Goal: Task Accomplishment & Management: Complete application form

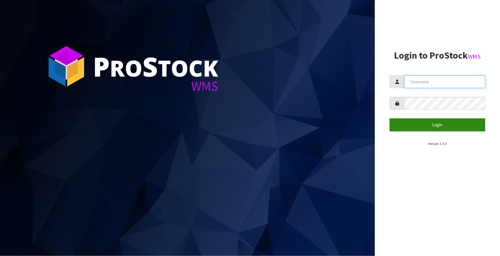
type input "Talia"
click at [405, 126] on button "Login" at bounding box center [438, 125] width 96 height 13
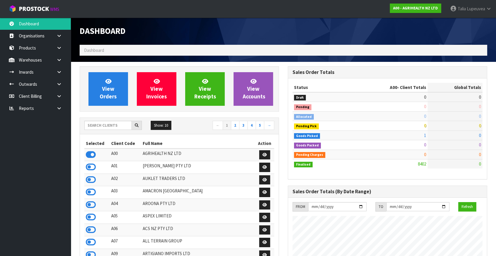
scroll to position [446, 208]
click at [93, 127] on input "text" at bounding box center [107, 125] width 47 height 9
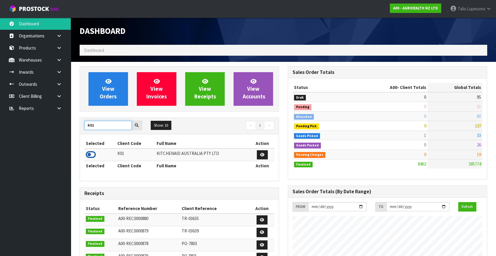
type input "K01"
click at [87, 155] on icon at bounding box center [91, 154] width 10 height 9
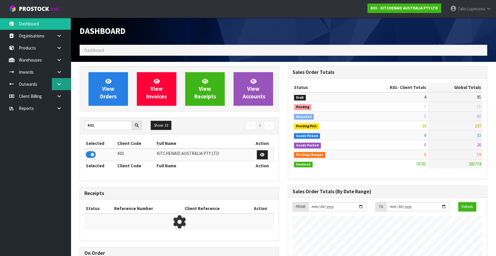
click at [59, 84] on icon at bounding box center [59, 84] width 6 height 4
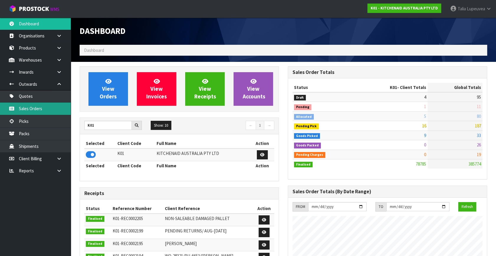
click at [50, 107] on link "Sales Orders" at bounding box center [35, 109] width 71 height 12
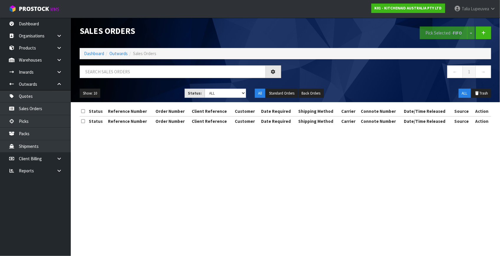
click at [157, 78] on div at bounding box center [180, 73] width 210 height 17
click at [153, 65] on input "text" at bounding box center [173, 71] width 186 height 13
type input "JOB-0417334"
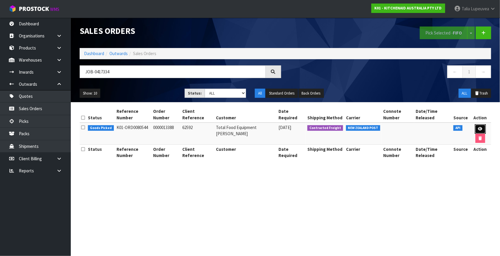
click at [480, 128] on icon at bounding box center [480, 129] width 4 height 4
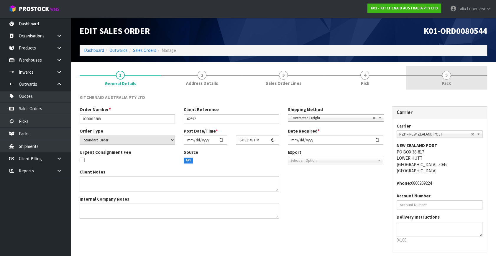
click at [436, 83] on link "5 Pack" at bounding box center [446, 77] width 81 height 23
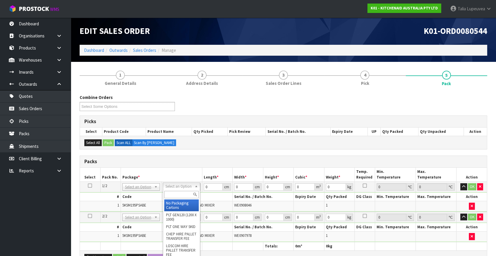
click at [181, 192] on input "text" at bounding box center [181, 194] width 35 height 7
type input "own"
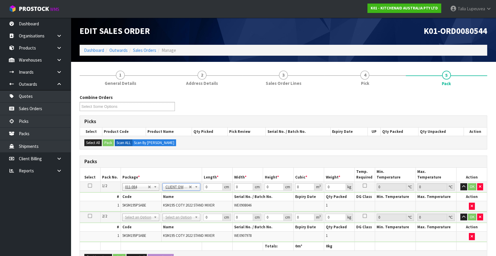
type input "12.45"
click at [89, 186] on icon at bounding box center [90, 186] width 4 height 0
drag, startPoint x: 208, startPoint y: 186, endPoint x: 189, endPoint y: 187, distance: 19.5
click at [188, 189] on tr "1/2 NONE 007-001 007-002 007-004 007-009 007-013 007-014 007-015 007-017 007-01…" at bounding box center [283, 187] width 407 height 11
type input "44"
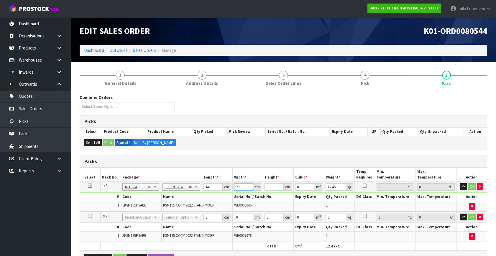
type input "29"
type input "4"
type input "0.005104"
type input "44"
type input "0.056144"
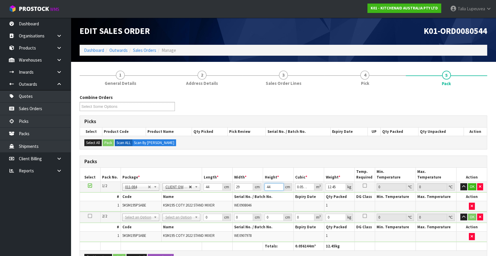
type input "44"
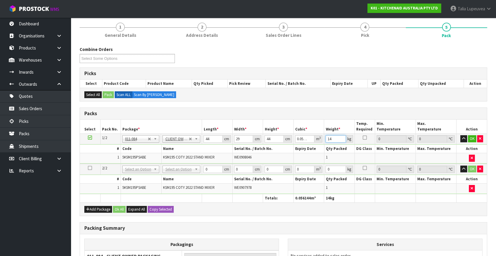
scroll to position [53, 0]
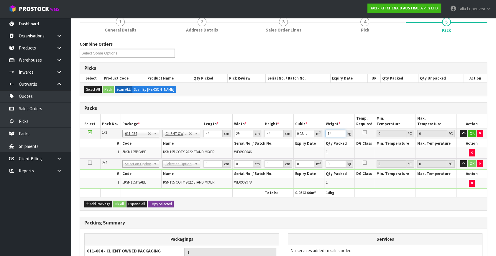
type input "14"
click at [170, 204] on button "Copy Selected" at bounding box center [161, 204] width 26 height 7
click at [170, 204] on button "Confirm Copy Selected" at bounding box center [167, 204] width 39 height 7
type input "44"
type input "29"
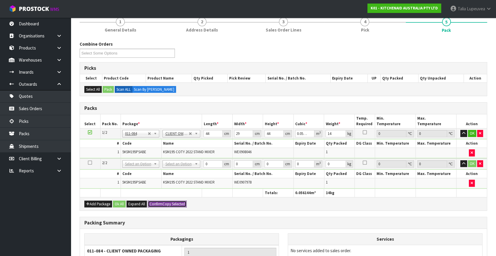
type input "44"
type input "0.056144"
type input "14"
type input "2"
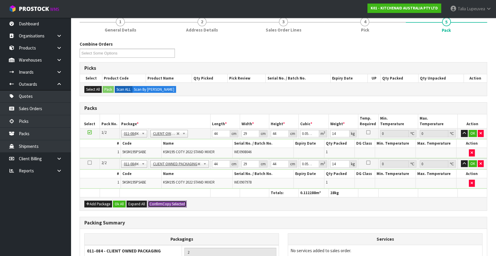
click at [170, 204] on button "Confirm Copy Selected" at bounding box center [167, 204] width 39 height 7
click at [117, 203] on button "Ok All" at bounding box center [119, 204] width 13 height 7
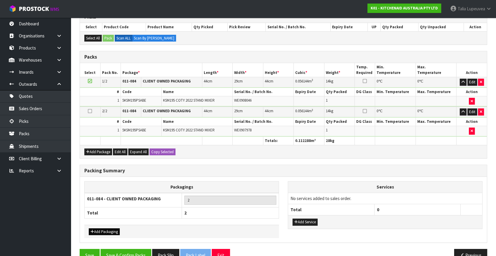
scroll to position [117, 0]
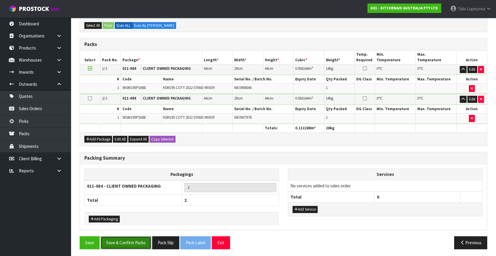
click at [127, 241] on button "Save & Confirm Packs" at bounding box center [126, 243] width 51 height 13
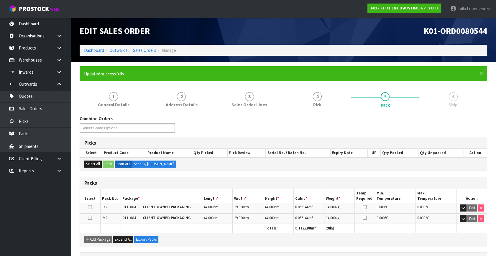
scroll to position [88, 0]
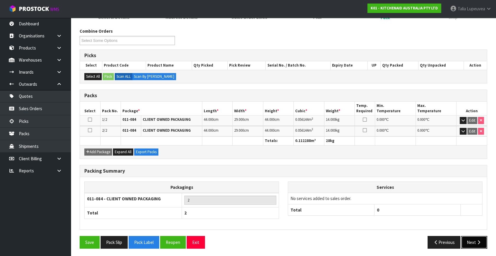
click at [471, 240] on button "Next" at bounding box center [474, 242] width 26 height 13
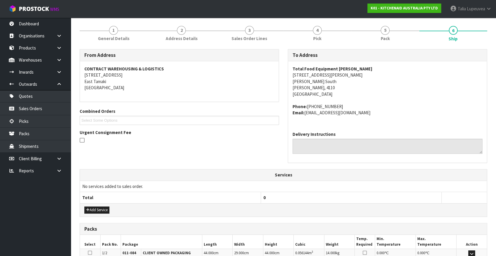
scroll to position [156, 0]
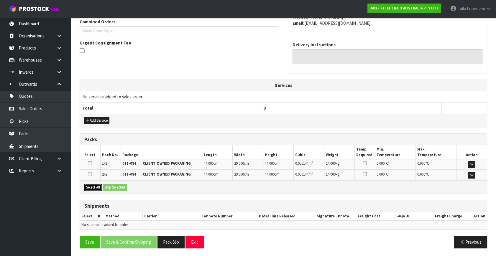
click at [101, 188] on button "Select All" at bounding box center [92, 187] width 17 height 7
click at [110, 188] on button "Ship Selected" at bounding box center [115, 187] width 24 height 7
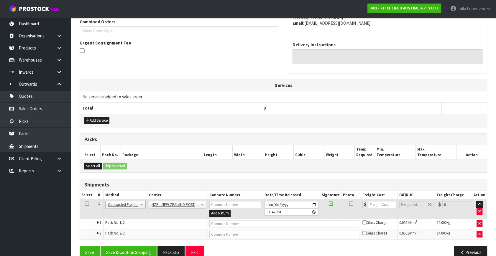
scroll to position [166, 0]
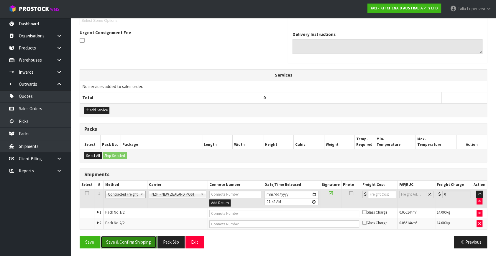
click at [142, 239] on button "Save & Confirm Shipping" at bounding box center [129, 242] width 56 height 13
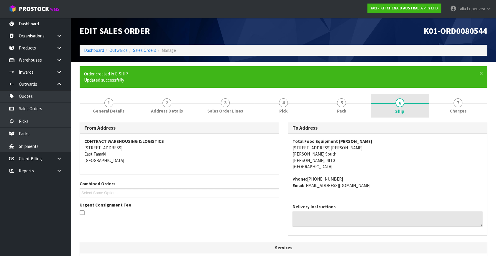
scroll to position [158, 0]
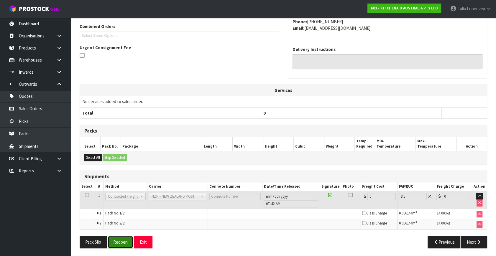
click at [122, 237] on button "Reopen" at bounding box center [121, 242] width 26 height 13
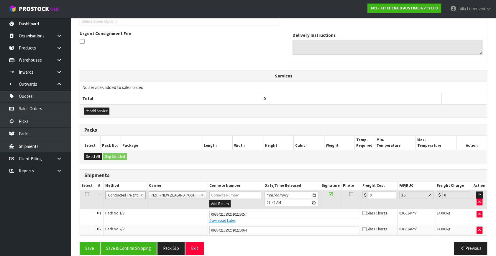
scroll to position [172, 0]
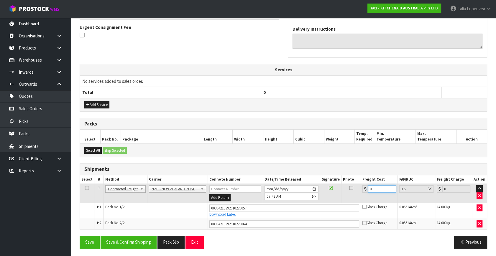
drag, startPoint x: 368, startPoint y: 187, endPoint x: 360, endPoint y: 186, distance: 8.3
click at [360, 186] on tr "1 Client Local Pickup Customer Local Pickup Company Freight Contracted Freight …" at bounding box center [283, 193] width 407 height 19
type input "2"
type input "2.07"
type input "23"
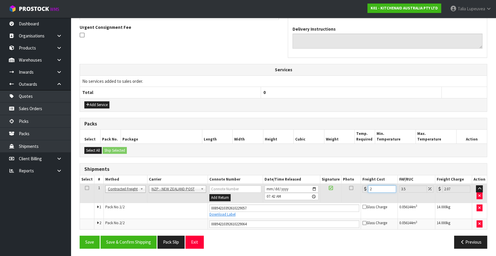
type input "23.8"
type input "23.4"
type input "24.22"
type input "23.40"
click at [137, 239] on button "Save & Confirm Shipping" at bounding box center [129, 242] width 56 height 13
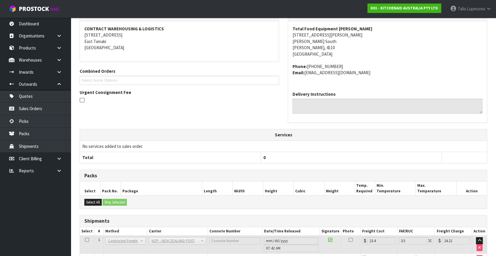
scroll to position [155, 0]
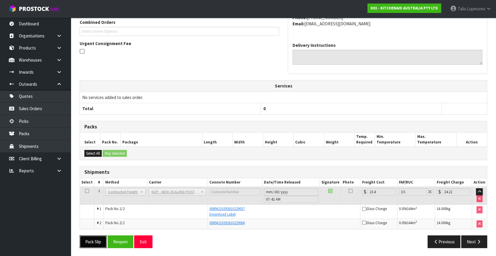
click at [102, 240] on button "Pack Slip" at bounding box center [93, 242] width 27 height 13
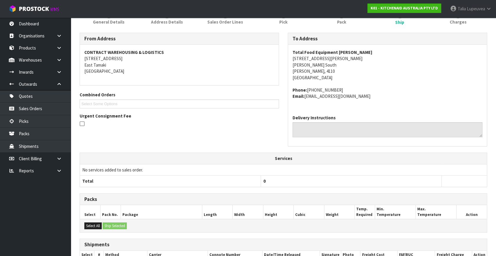
scroll to position [21, 0]
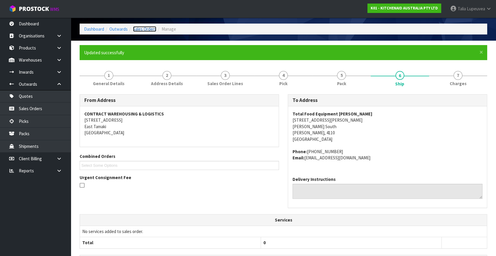
click at [135, 28] on link "Sales Orders" at bounding box center [144, 29] width 23 height 6
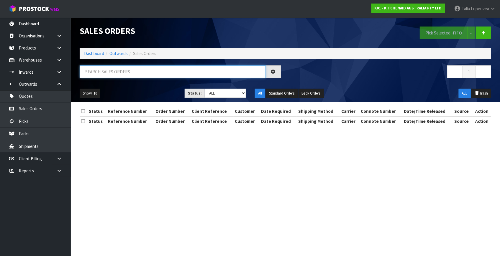
click at [125, 73] on input "text" at bounding box center [173, 71] width 186 height 13
click at [229, 68] on input "text" at bounding box center [173, 71] width 186 height 13
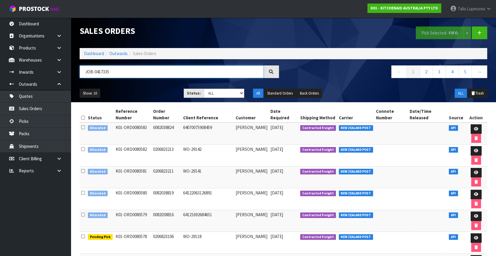
type input "JOB-0417335"
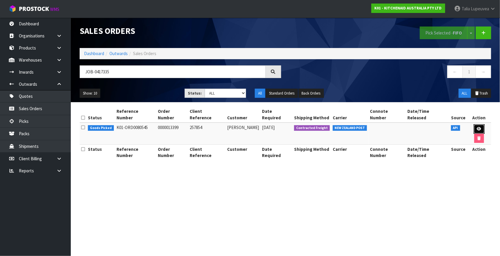
click at [477, 127] on icon at bounding box center [479, 129] width 4 height 4
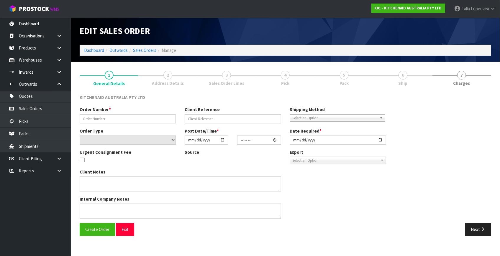
type input "0000013399"
type input "257854"
select select "number:0"
type input "[DATE]"
type input "16:31:47.000"
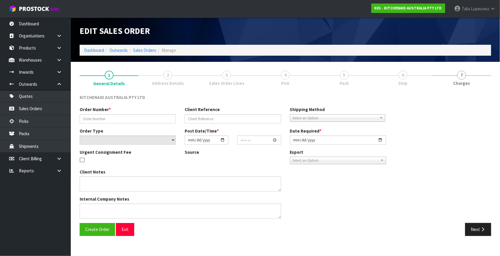
type input "[DATE]"
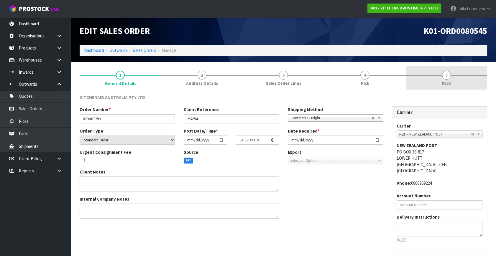
click at [457, 86] on link "5 Pack" at bounding box center [446, 77] width 81 height 23
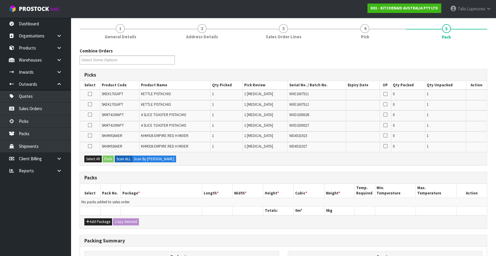
scroll to position [53, 0]
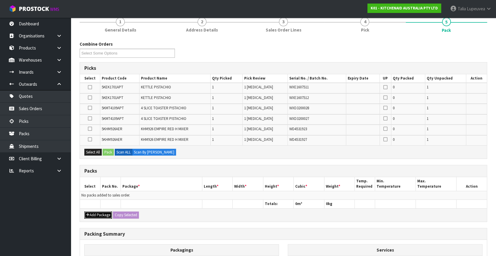
drag, startPoint x: 96, startPoint y: 213, endPoint x: 88, endPoint y: 201, distance: 14.5
click at [94, 209] on div "Add Package Copy Selected" at bounding box center [283, 215] width 407 height 13
click at [84, 212] on button "Add Package" at bounding box center [98, 215] width 28 height 7
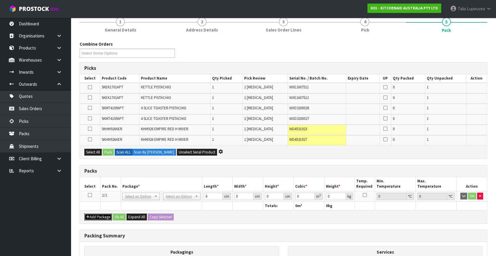
click at [84, 214] on button "Add Package" at bounding box center [98, 217] width 28 height 7
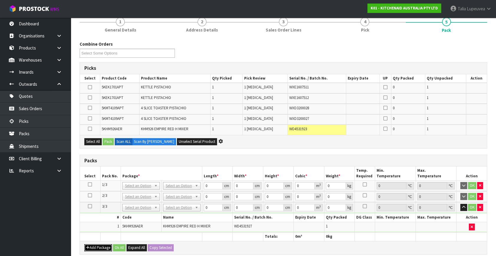
click at [84, 245] on button "Add Package" at bounding box center [98, 248] width 28 height 7
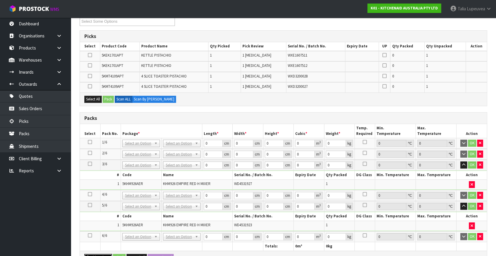
scroll to position [107, 0]
click at [481, 142] on icon "button" at bounding box center [480, 143] width 2 height 4
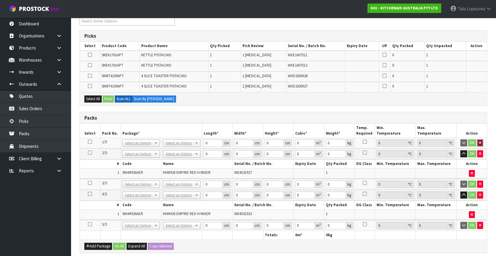
click at [481, 142] on icon "button" at bounding box center [480, 143] width 2 height 4
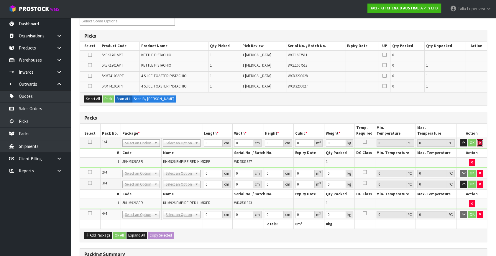
click at [481, 142] on icon "button" at bounding box center [480, 143] width 2 height 4
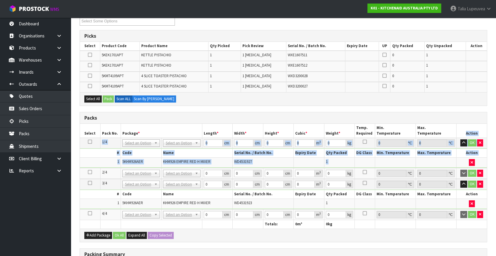
click at [481, 138] on th "Action" at bounding box center [472, 131] width 31 height 14
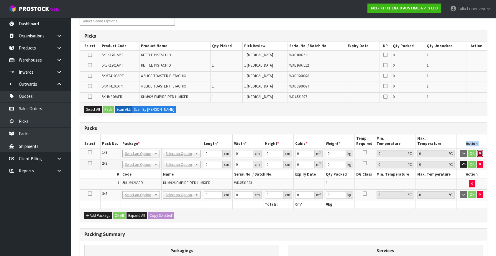
click at [480, 150] on button "button" at bounding box center [480, 153] width 6 height 7
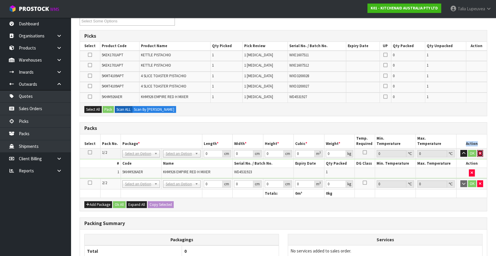
click at [480, 150] on button "button" at bounding box center [480, 153] width 6 height 7
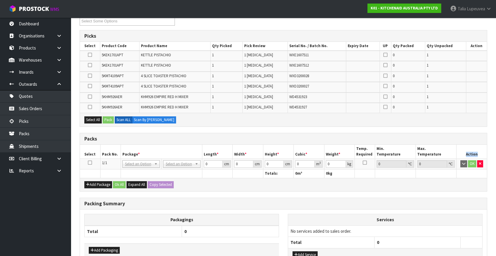
click at [480, 150] on th "Action" at bounding box center [472, 152] width 31 height 14
drag, startPoint x: 479, startPoint y: 155, endPoint x: 480, endPoint y: 158, distance: 3.6
click at [479, 155] on th "Action" at bounding box center [472, 152] width 31 height 14
click at [481, 160] on button "button" at bounding box center [480, 163] width 6 height 7
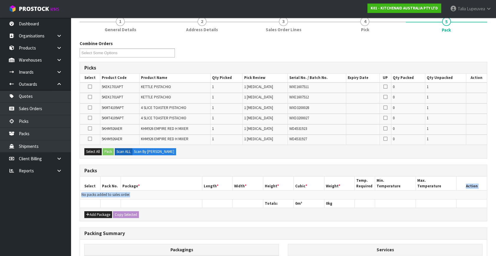
scroll to position [27, 0]
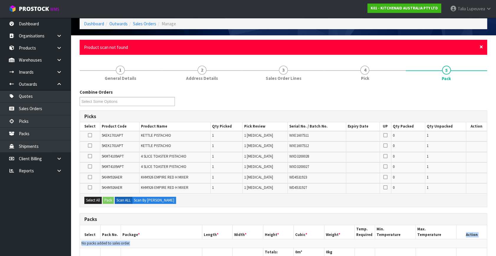
click at [482, 46] on span "×" at bounding box center [482, 47] width 4 height 8
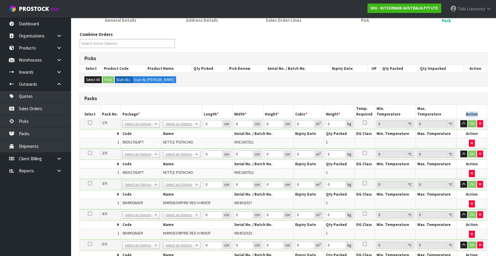
scroll to position [107, 0]
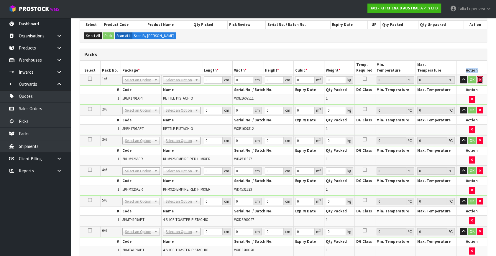
click at [478, 79] on button "button" at bounding box center [480, 79] width 6 height 7
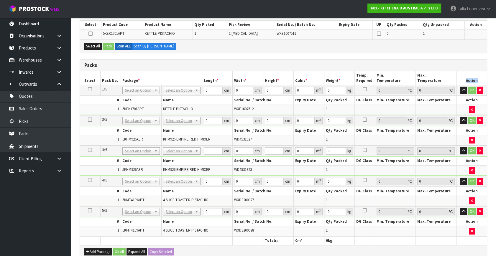
click at [478, 79] on th "Action" at bounding box center [472, 78] width 31 height 14
click at [483, 119] on button "button" at bounding box center [480, 120] width 6 height 7
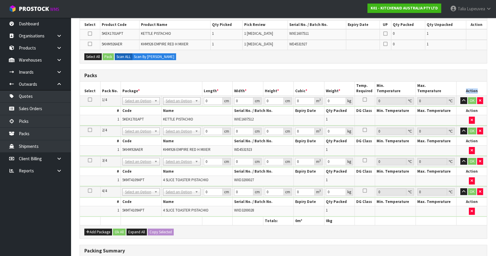
click at [483, 119] on td at bounding box center [472, 120] width 31 height 10
click at [479, 130] on icon "button" at bounding box center [480, 131] width 2 height 4
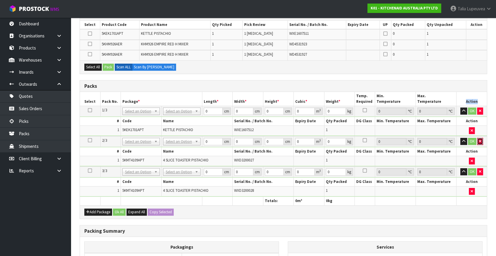
click at [480, 140] on icon "button" at bounding box center [480, 142] width 2 height 4
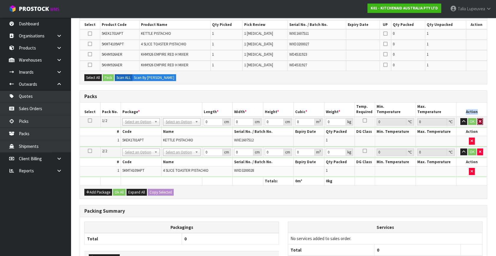
click at [479, 121] on icon "button" at bounding box center [480, 122] width 2 height 4
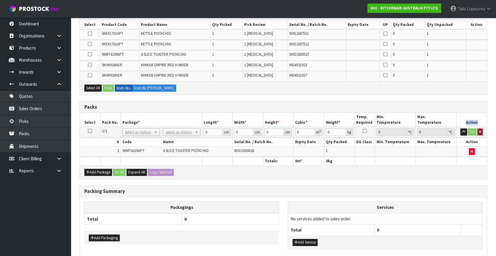
click at [479, 133] on button "button" at bounding box center [480, 132] width 6 height 7
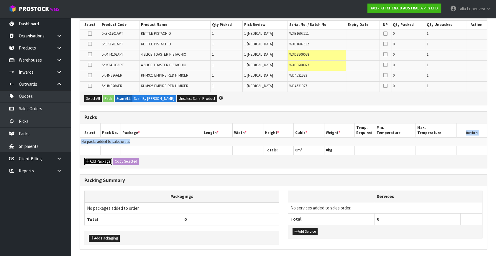
click at [106, 158] on button "Add Package" at bounding box center [98, 161] width 28 height 7
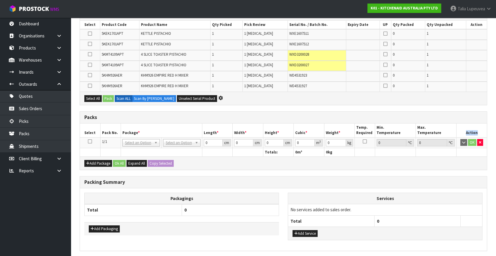
click at [90, 142] on icon at bounding box center [90, 142] width 4 height 0
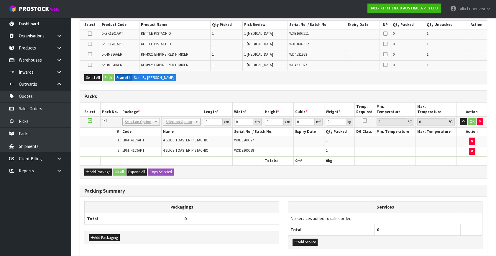
click at [89, 121] on icon at bounding box center [90, 121] width 4 height 0
click at [97, 171] on button "Add Package" at bounding box center [98, 172] width 28 height 7
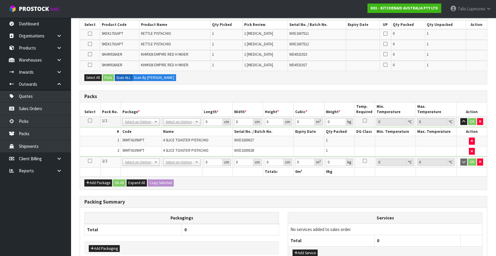
click at [89, 161] on icon at bounding box center [90, 161] width 4 height 0
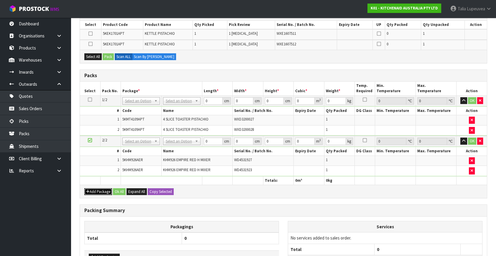
drag, startPoint x: 101, startPoint y: 192, endPoint x: 99, endPoint y: 187, distance: 5.4
click at [101, 191] on button "Add Package" at bounding box center [98, 192] width 28 height 7
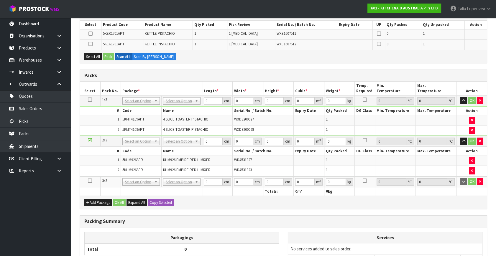
click at [89, 181] on icon at bounding box center [90, 181] width 4 height 0
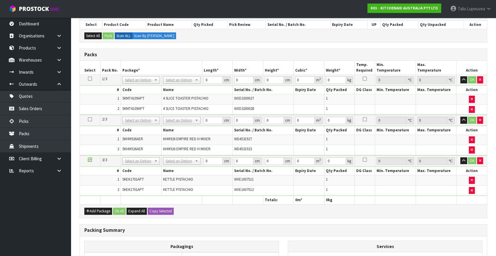
drag, startPoint x: 186, startPoint y: 78, endPoint x: 181, endPoint y: 80, distance: 4.9
click at [172, 88] on input "text" at bounding box center [181, 87] width 35 height 7
type input "own"
type input "9.1"
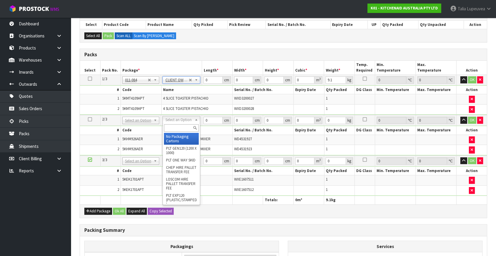
click at [183, 127] on input "text" at bounding box center [181, 128] width 35 height 7
type input "own"
type input "2"
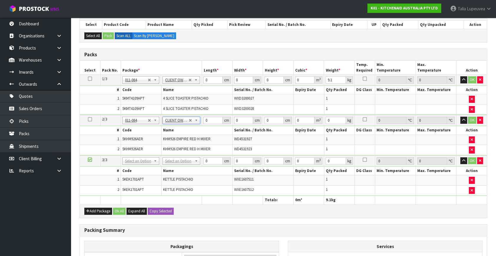
type input "3.2"
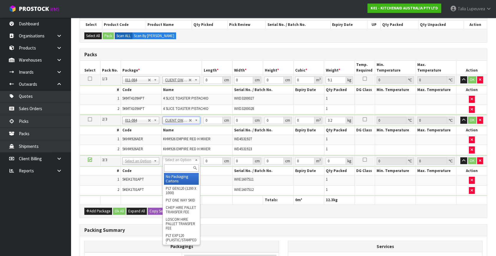
click at [188, 167] on input "text" at bounding box center [181, 168] width 35 height 7
type input "own"
type input "3"
type input "4"
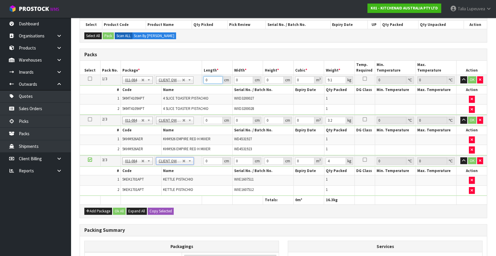
drag, startPoint x: 214, startPoint y: 77, endPoint x: 204, endPoint y: 81, distance: 11.0
click at [203, 80] on td "0 cm" at bounding box center [217, 80] width 31 height 11
type input "79"
type input "37"
type input "2"
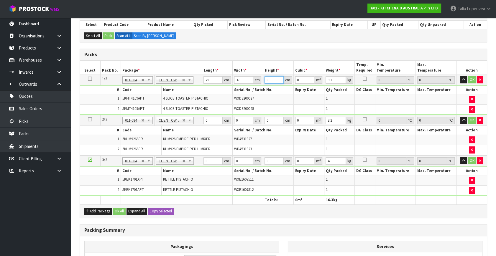
type input "0.005846"
type input "29"
type input "0.084767"
type input "29"
type input "10"
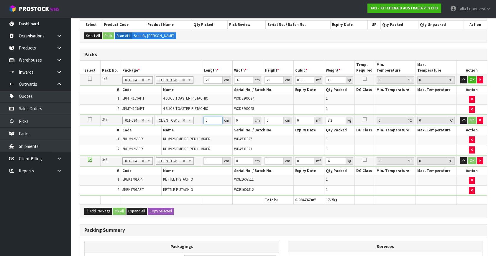
drag, startPoint x: 209, startPoint y: 118, endPoint x: 198, endPoint y: 118, distance: 11.2
click at [198, 118] on tr "2/3 NONE 007-001 007-002 007-004 007-009 007-013 007-014 007-015 007-017 007-01…" at bounding box center [283, 120] width 407 height 11
type input "42"
type input "28"
type input "3"
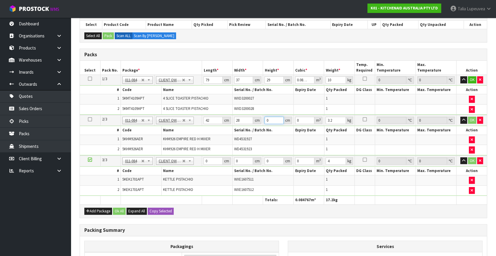
type input "0.003528"
type input "35"
type input "0.04116"
type input "35"
type input "5"
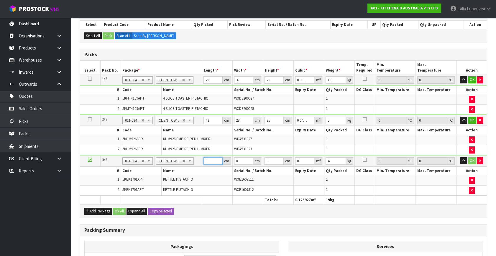
drag, startPoint x: 209, startPoint y: 160, endPoint x: 199, endPoint y: 163, distance: 10.7
click at [199, 163] on tr "3/3 NONE 007-001 007-002 007-004 007-009 007-013 007-014 007-015 007-017 007-01…" at bounding box center [283, 161] width 407 height 11
type input "30"
type input "25"
type input "2"
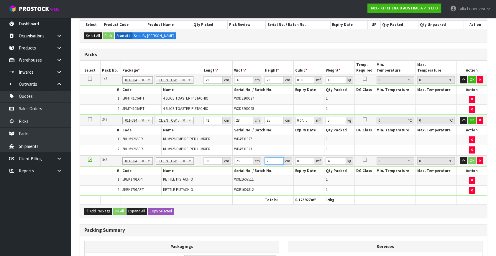
type input "0.0015"
type input "22"
type input "0.0165"
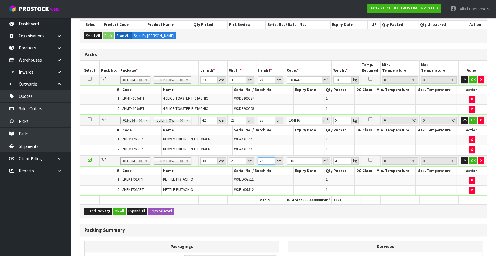
type input "22"
click at [119, 208] on button "Ok All" at bounding box center [119, 211] width 13 height 7
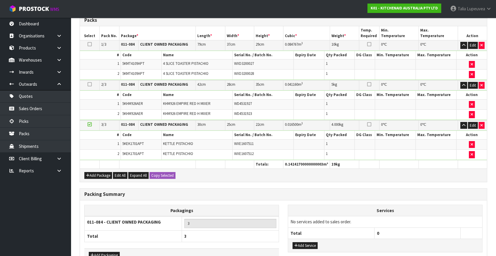
scroll to position [177, 0]
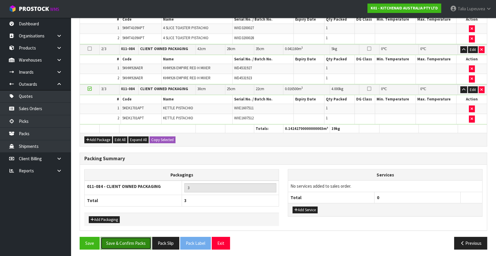
click at [140, 237] on button "Save & Confirm Packs" at bounding box center [126, 243] width 51 height 13
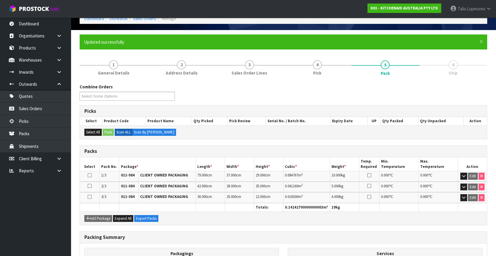
scroll to position [98, 0]
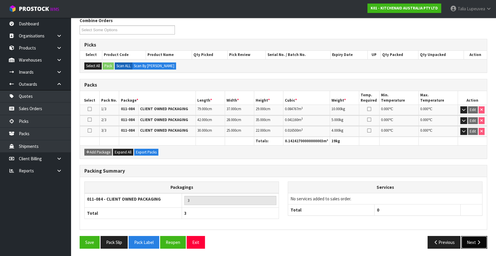
click at [466, 238] on button "Next" at bounding box center [474, 242] width 26 height 13
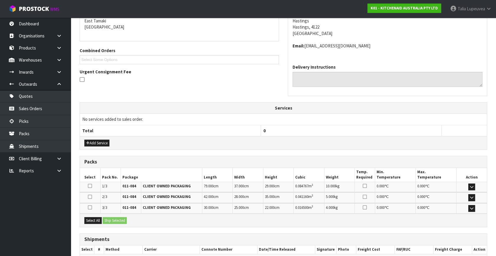
scroll to position [160, 0]
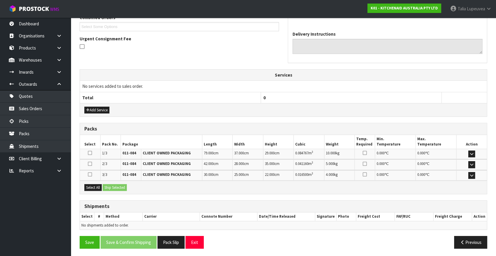
drag, startPoint x: 86, startPoint y: 183, endPoint x: 103, endPoint y: 186, distance: 17.7
click at [90, 184] on div "Select All Ship Selected" at bounding box center [283, 187] width 407 height 13
click at [102, 186] on button "Select All" at bounding box center [92, 187] width 17 height 7
click at [112, 186] on button "Ship Selected" at bounding box center [115, 187] width 24 height 7
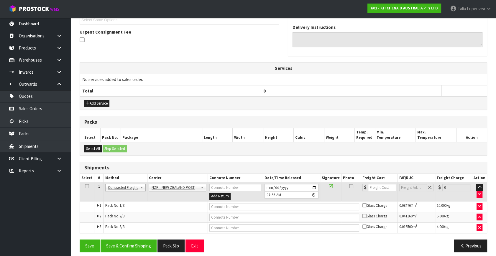
scroll to position [171, 0]
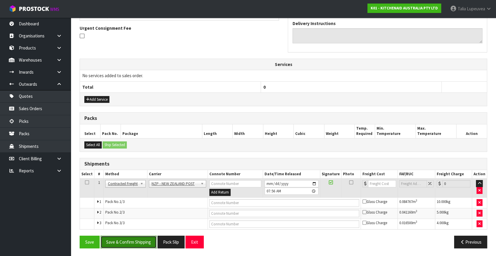
click at [131, 240] on button "Save & Confirm Shipping" at bounding box center [129, 242] width 56 height 13
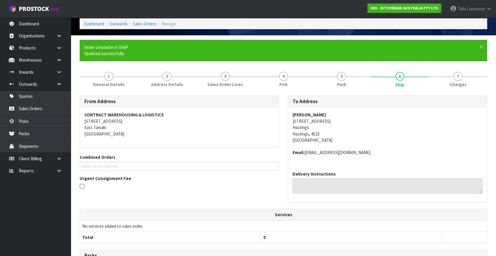
scroll to position [161, 0]
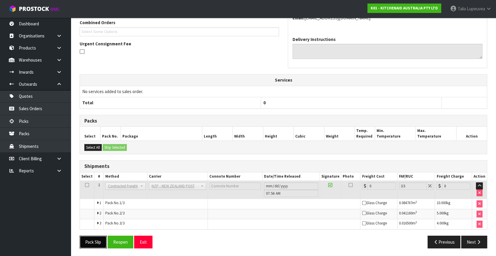
click at [86, 243] on button "Pack Slip" at bounding box center [93, 242] width 27 height 13
click at [121, 244] on button "Reopen" at bounding box center [121, 242] width 26 height 13
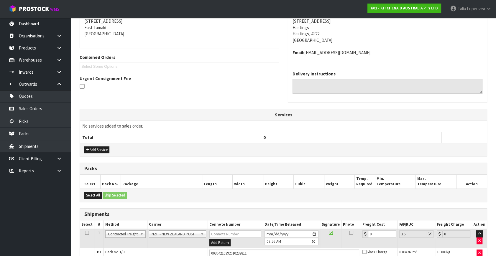
scroll to position [176, 0]
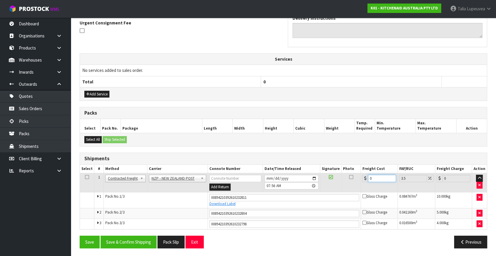
drag, startPoint x: 376, startPoint y: 178, endPoint x: 352, endPoint y: 183, distance: 24.6
click at [356, 184] on tr "1 Client Local Pickup Customer Local Pickup Company Freight Contracted Freight …" at bounding box center [283, 182] width 407 height 19
type input "3"
type input "3.1"
type input "31"
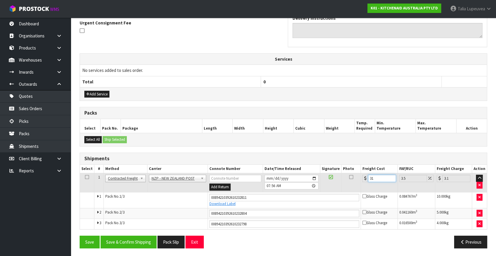
type input "32.09"
type input "31.04"
type input "32.13"
type input "31.04"
click at [148, 237] on button "Save & Confirm Shipping" at bounding box center [129, 242] width 56 height 13
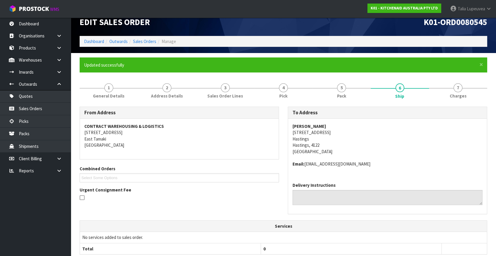
scroll to position [0, 0]
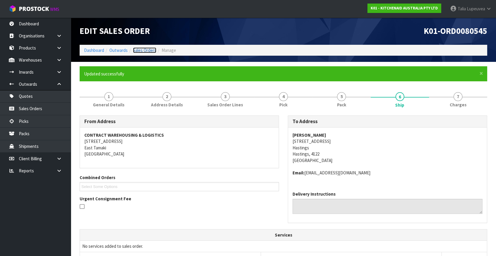
click at [137, 52] on link "Sales Orders" at bounding box center [144, 50] width 23 height 6
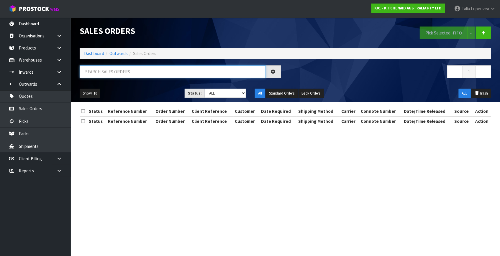
click at [136, 71] on input "text" at bounding box center [173, 71] width 186 height 13
type input "JOB-0417366"
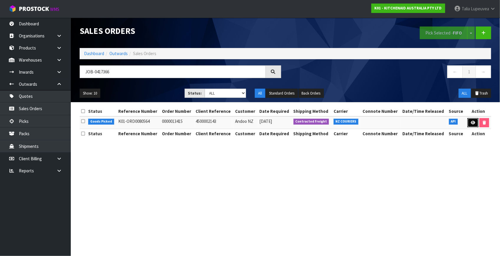
click at [476, 124] on link at bounding box center [473, 122] width 11 height 9
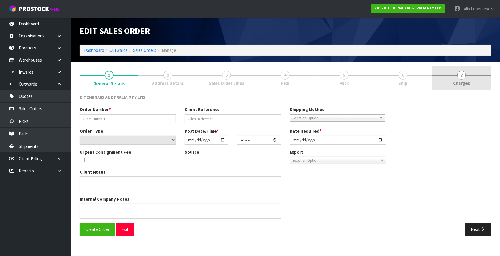
type input "0000013415"
type input "4500002143"
select select "number:0"
type input "[DATE]"
type input "20:31:57.000"
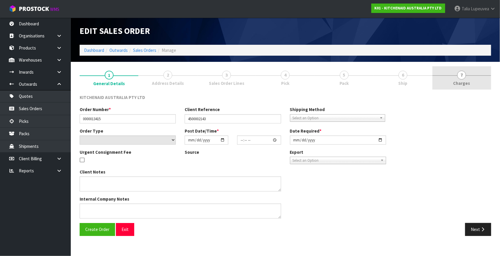
type input "[DATE]"
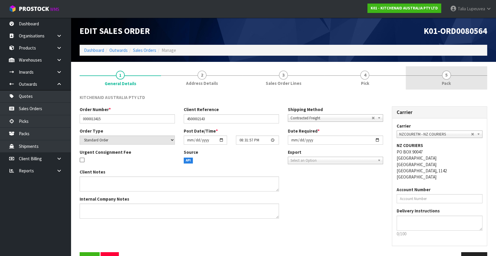
click at [444, 79] on link "5 Pack" at bounding box center [446, 77] width 81 height 23
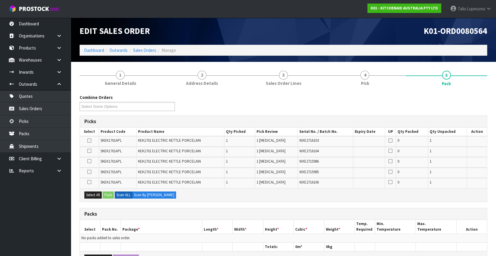
scroll to position [27, 0]
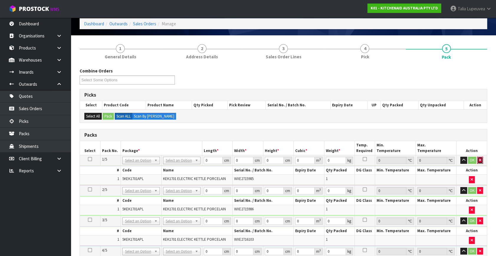
click at [481, 158] on button "button" at bounding box center [480, 160] width 6 height 7
click at [481, 155] on th "Action" at bounding box center [472, 148] width 31 height 14
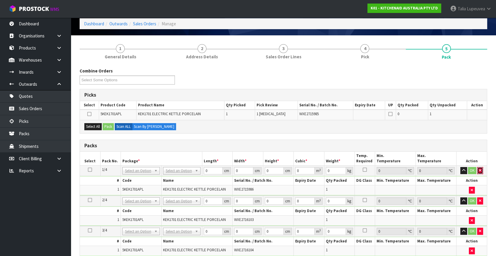
click at [479, 168] on button "button" at bounding box center [480, 170] width 6 height 7
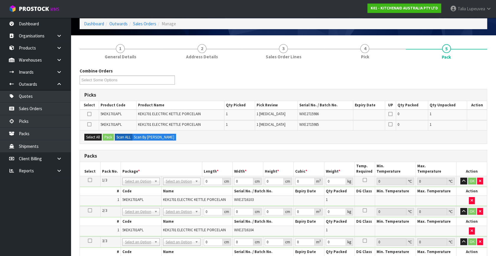
click at [479, 168] on th "Action" at bounding box center [472, 169] width 31 height 14
click at [479, 177] on td "OK" at bounding box center [472, 181] width 31 height 11
click at [479, 178] on button "button" at bounding box center [480, 181] width 6 height 7
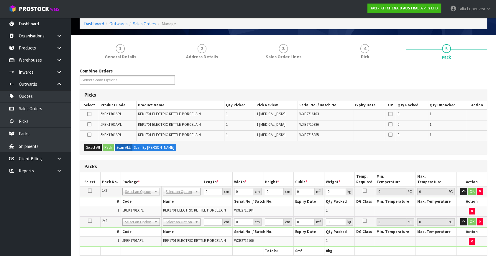
click at [479, 178] on th "Action" at bounding box center [472, 180] width 31 height 14
click at [479, 190] on icon "button" at bounding box center [480, 192] width 2 height 4
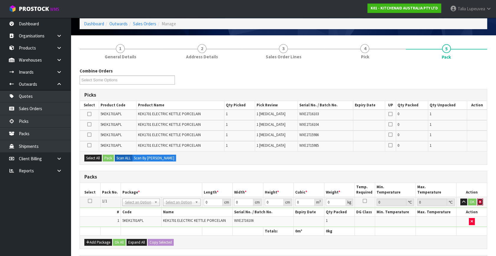
click at [480, 201] on icon "button" at bounding box center [480, 202] width 2 height 4
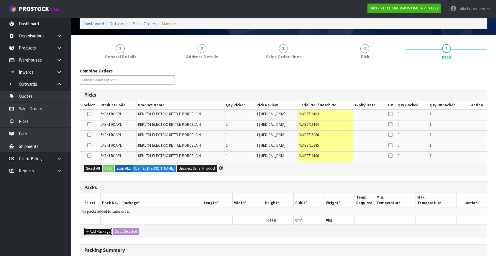
click at [109, 230] on button "Add Package" at bounding box center [98, 231] width 28 height 7
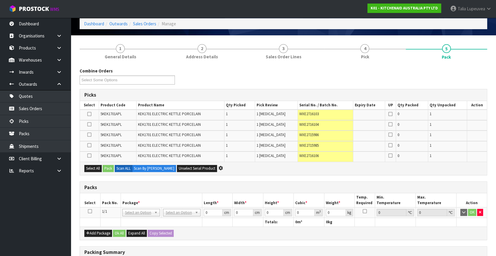
click at [89, 212] on icon at bounding box center [90, 212] width 4 height 0
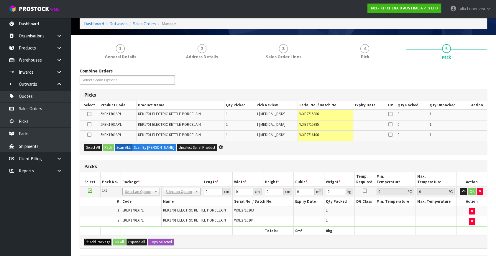
click at [88, 241] on icon "button" at bounding box center [88, 242] width 4 height 4
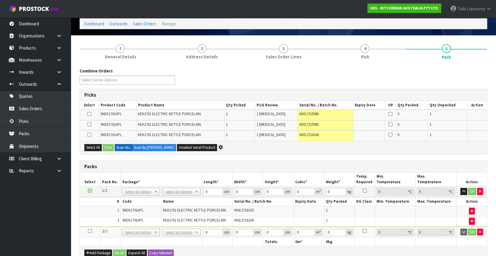
click at [90, 231] on icon at bounding box center [90, 231] width 4 height 0
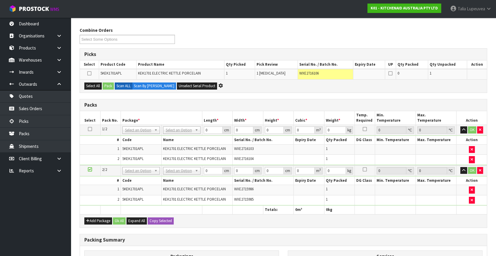
scroll to position [107, 0]
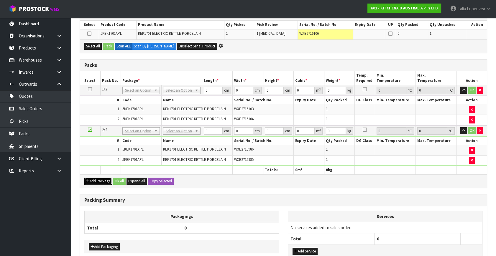
click at [98, 178] on button "Add Package" at bounding box center [98, 181] width 28 height 7
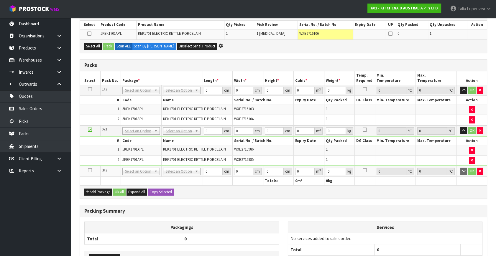
click at [89, 171] on icon at bounding box center [90, 171] width 4 height 0
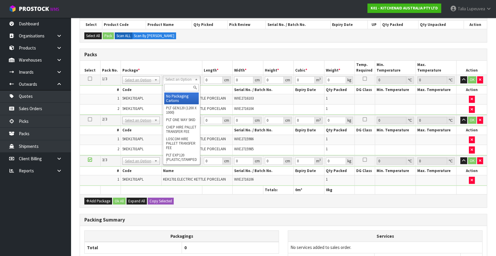
click at [185, 89] on input "text" at bounding box center [181, 87] width 35 height 7
type input "own"
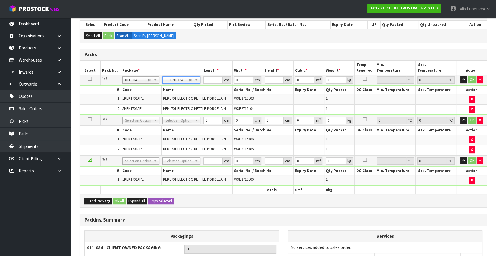
type input "4.2"
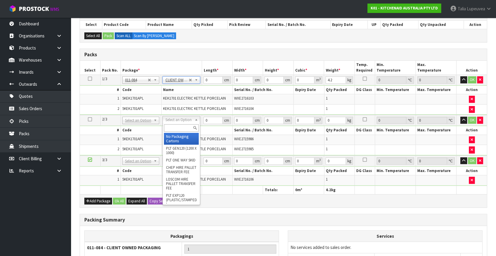
click at [190, 130] on input "text" at bounding box center [181, 128] width 35 height 7
type input "own"
type input "2"
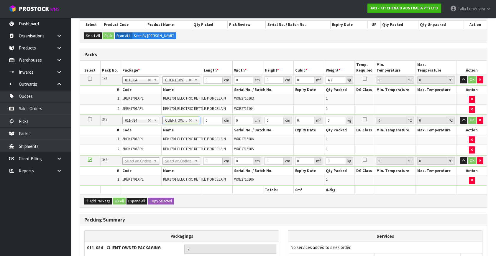
type input "4.2"
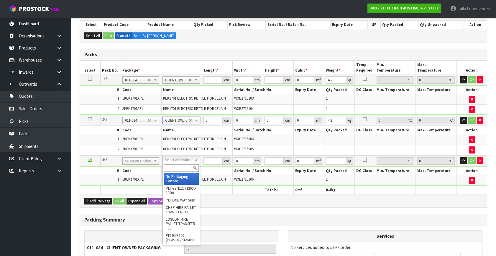
click at [186, 166] on input "text" at bounding box center [181, 168] width 35 height 7
type input "oc"
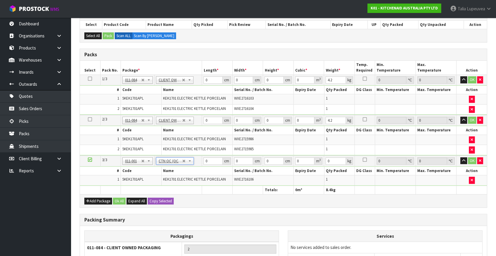
type input "2.1"
drag, startPoint x: 209, startPoint y: 77, endPoint x: 204, endPoint y: 76, distance: 6.0
click at [204, 76] on input "0" at bounding box center [213, 79] width 19 height 7
type input "42"
type input "28"
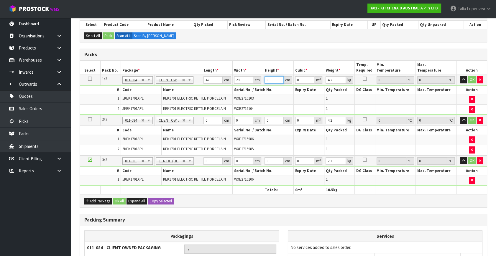
type input "3"
type input "0.003528"
type input "35"
type input "0.04116"
type input "35"
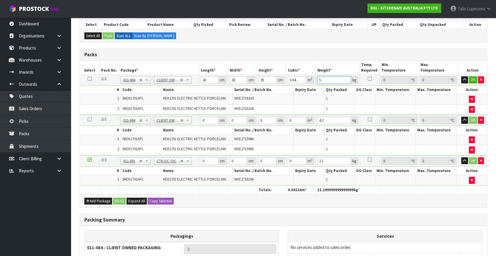
type input "5"
drag, startPoint x: 210, startPoint y: 118, endPoint x: 194, endPoint y: 119, distance: 16.3
click at [194, 119] on tr "2/3 NONE 007-001 007-002 007-004 007-009 007-013 007-014 007-015 007-017 007-01…" at bounding box center [283, 120] width 407 height 11
type input "42"
type input "28"
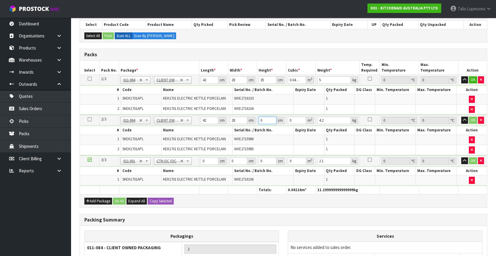
type input "3"
type input "0.003528"
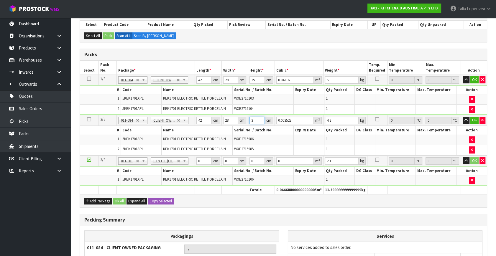
type input "35"
type input "0.04116"
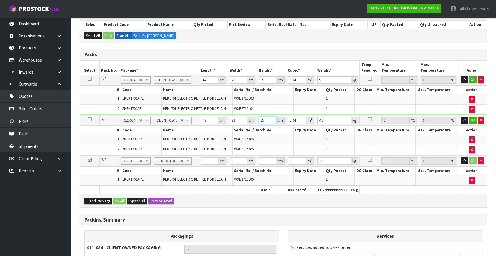
type input "35"
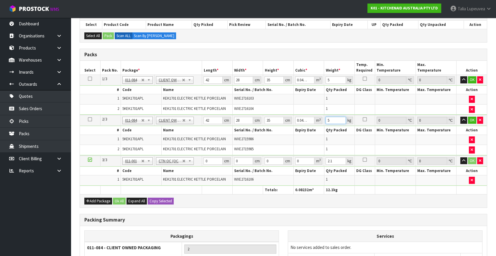
type input "5"
drag, startPoint x: 211, startPoint y: 159, endPoint x: 202, endPoint y: 159, distance: 8.6
click at [202, 159] on td "0 cm" at bounding box center [217, 161] width 31 height 11
type input "41"
type input "28"
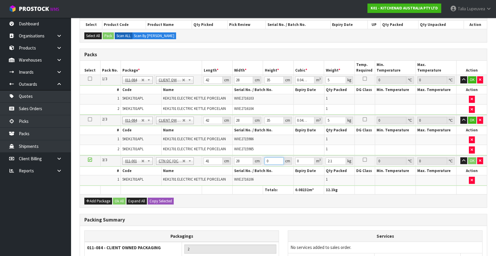
type input "2"
type input "0.002296"
type input "23"
type input "0.026404"
type input "23"
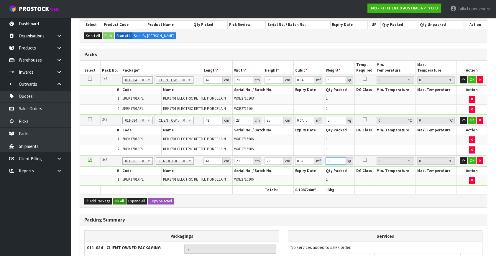
type input "3"
click at [118, 198] on button "Ok All" at bounding box center [119, 201] width 13 height 7
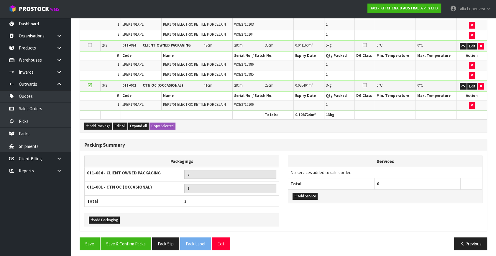
scroll to position [181, 0]
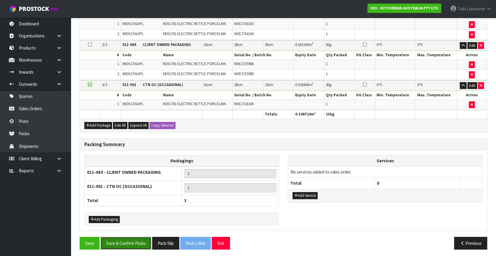
click at [139, 237] on button "Save & Confirm Packs" at bounding box center [126, 243] width 51 height 13
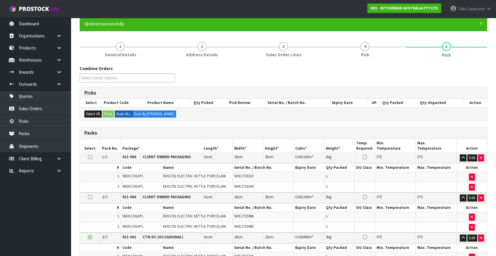
scroll to position [112, 0]
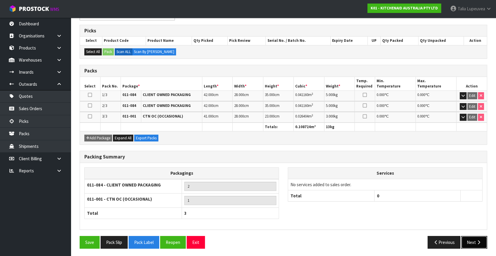
click at [480, 240] on icon "button" at bounding box center [479, 242] width 6 height 4
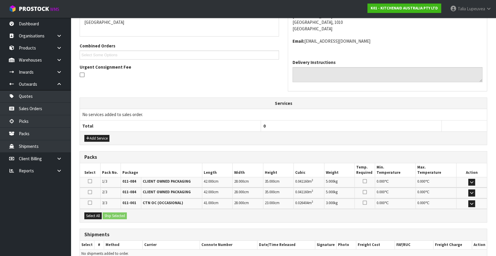
scroll to position [160, 0]
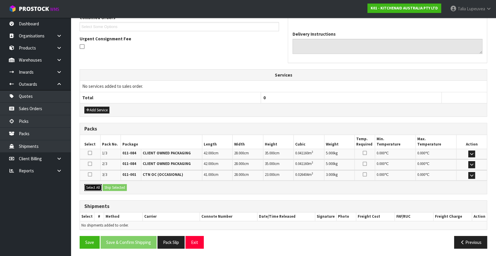
drag, startPoint x: 93, startPoint y: 189, endPoint x: 104, endPoint y: 187, distance: 11.1
click at [94, 188] on button "Select All" at bounding box center [92, 187] width 17 height 7
click at [112, 189] on button "Ship Selected" at bounding box center [115, 187] width 24 height 7
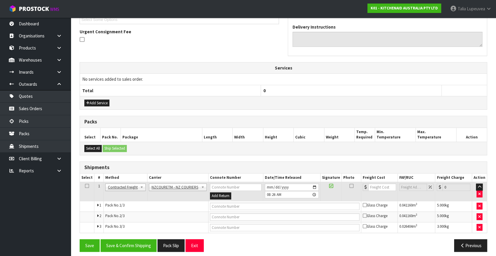
scroll to position [171, 0]
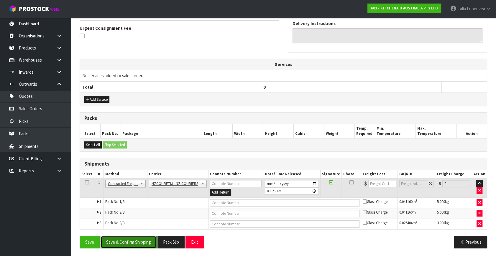
click at [125, 245] on button "Save & Confirm Shipping" at bounding box center [129, 242] width 56 height 13
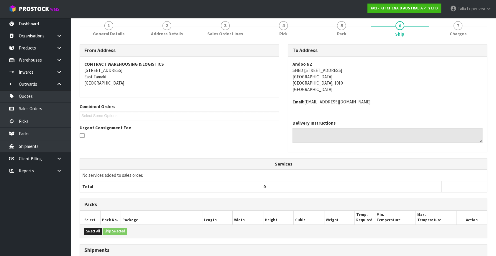
scroll to position [155, 0]
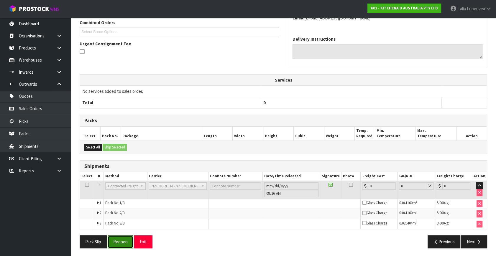
click at [128, 242] on button "Reopen" at bounding box center [121, 242] width 26 height 13
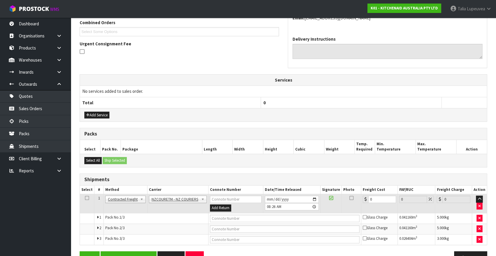
scroll to position [171, 0]
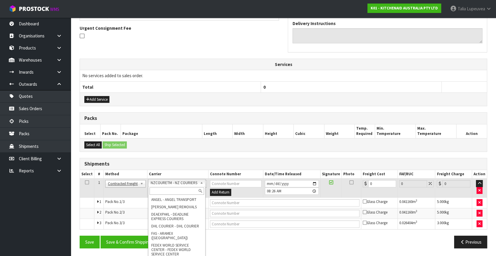
click at [175, 189] on input "text" at bounding box center [177, 191] width 55 height 7
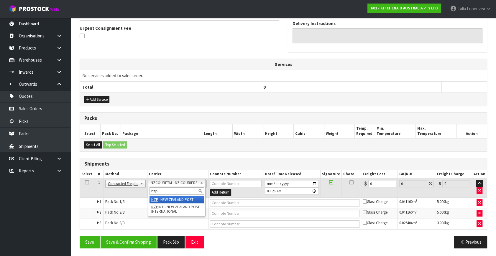
type input "nzp"
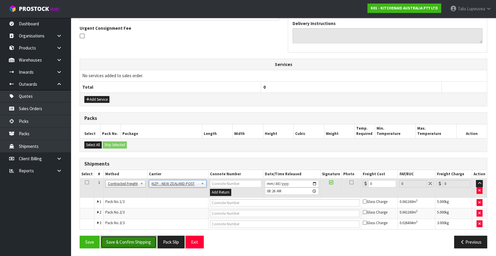
click at [126, 237] on button "Save & Confirm Shipping" at bounding box center [129, 242] width 56 height 13
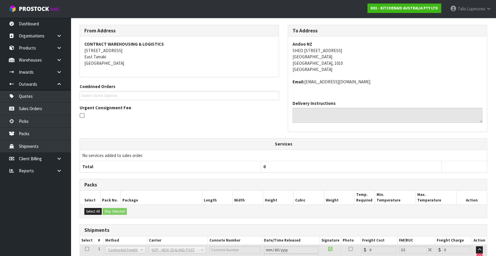
scroll to position [161, 0]
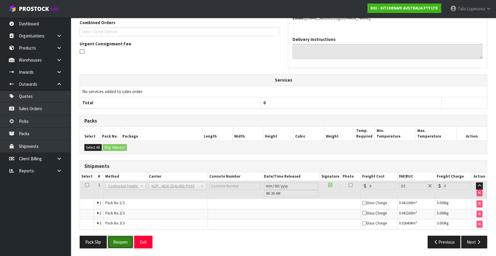
click at [120, 238] on button "Reopen" at bounding box center [121, 242] width 26 height 13
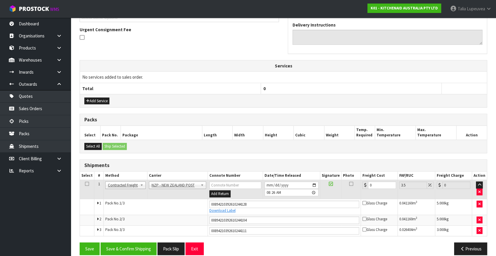
scroll to position [176, 0]
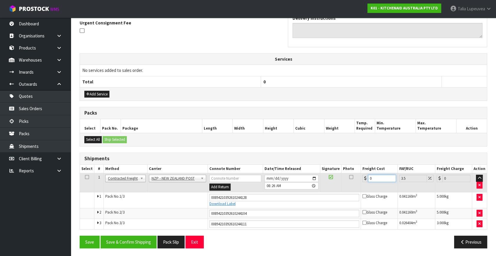
drag, startPoint x: 376, startPoint y: 176, endPoint x: 348, endPoint y: 183, distance: 28.1
click at [348, 184] on tr "1 Client Local Pickup Customer Local Pickup Company Freight Contracted Freight …" at bounding box center [283, 182] width 407 height 19
type input "1"
type input "1.03"
type input "12"
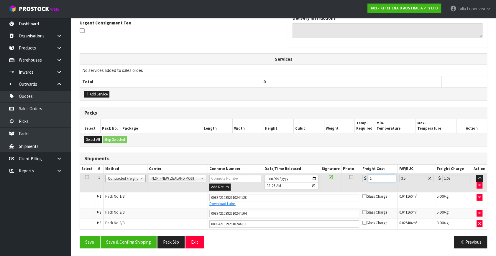
type input "12.42"
type input "12.9"
type input "13.35"
type input "12.99"
type input "13.44"
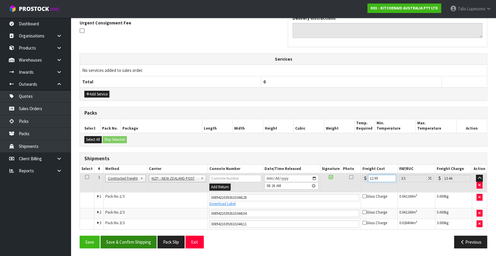
type input "12.99"
click at [122, 242] on button "Save & Confirm Shipping" at bounding box center [129, 242] width 56 height 13
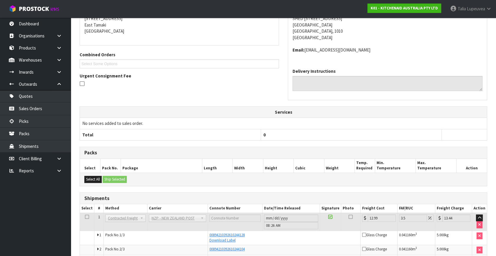
scroll to position [159, 0]
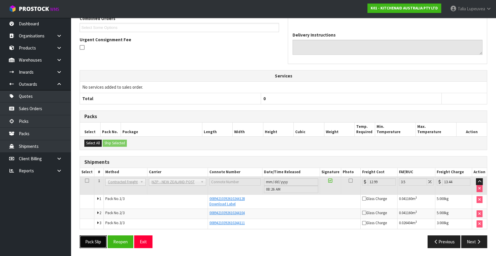
click at [98, 240] on button "Pack Slip" at bounding box center [93, 242] width 27 height 13
click at [230, 81] on th "Services" at bounding box center [283, 76] width 407 height 11
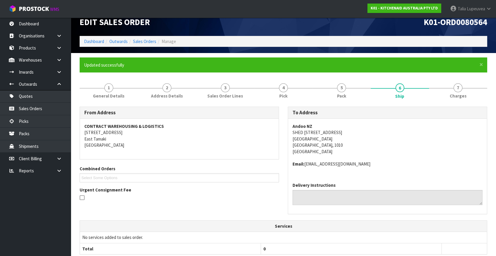
scroll to position [0, 0]
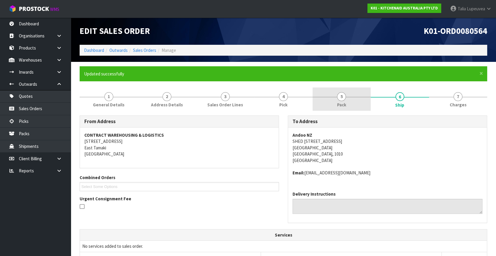
click at [347, 91] on link "5 Pack" at bounding box center [342, 99] width 58 height 23
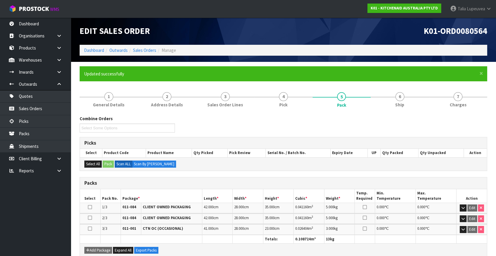
scroll to position [53, 0]
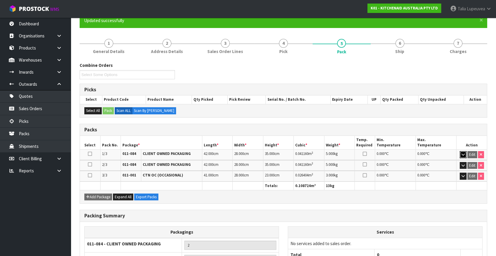
click at [463, 154] on icon "button" at bounding box center [463, 155] width 3 height 4
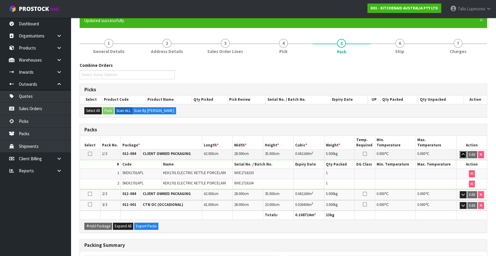
click at [463, 151] on button "button" at bounding box center [463, 154] width 7 height 7
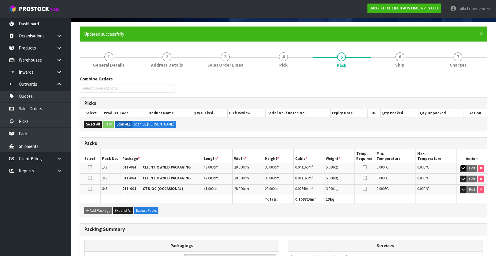
scroll to position [0, 0]
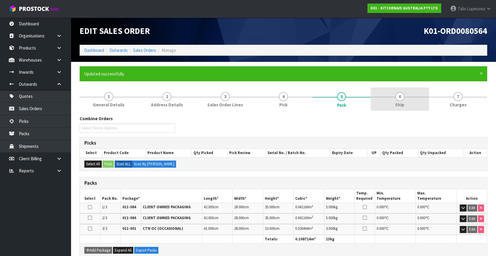
click at [422, 100] on link "6 Ship" at bounding box center [400, 99] width 58 height 23
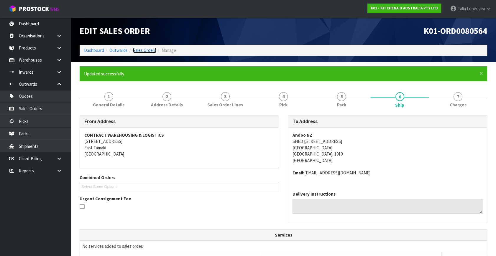
click at [152, 50] on link "Sales Orders" at bounding box center [144, 50] width 23 height 6
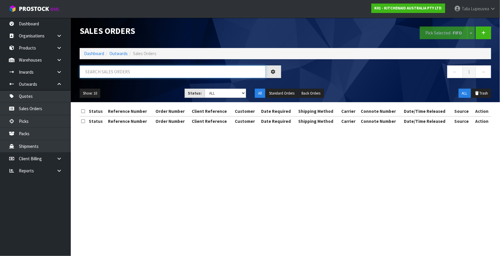
click at [130, 74] on input "text" at bounding box center [173, 71] width 186 height 13
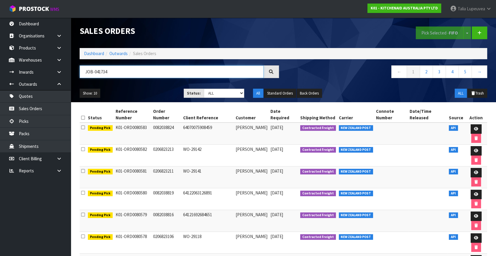
type input "JOB-0417341"
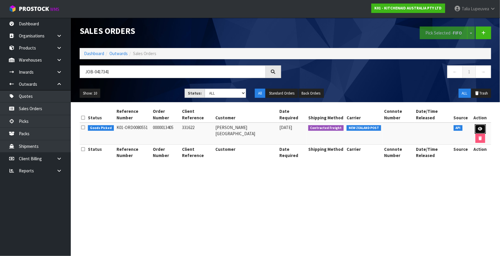
click at [478, 127] on icon at bounding box center [480, 129] width 4 height 4
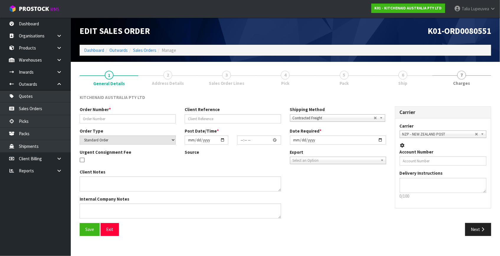
type input "0000013405"
type input "331622"
select select "number:0"
type input "[DATE]"
type input "16:32:00.000"
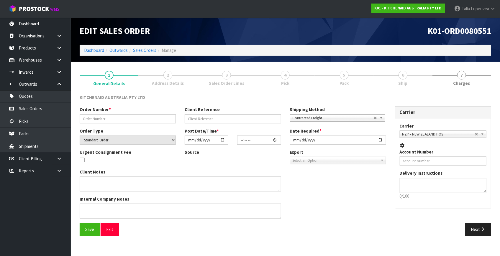
type input "[DATE]"
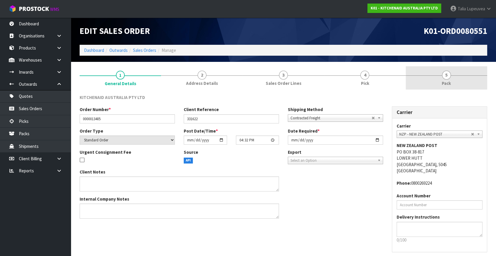
click at [439, 86] on link "5 Pack" at bounding box center [446, 77] width 81 height 23
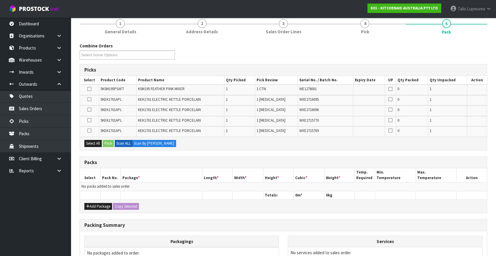
scroll to position [53, 0]
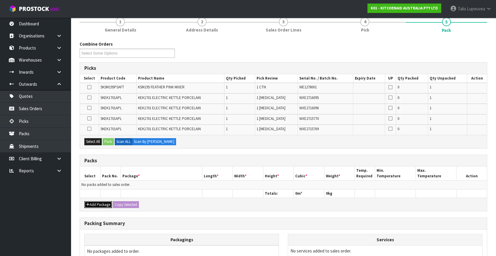
drag, startPoint x: 100, startPoint y: 202, endPoint x: 84, endPoint y: 192, distance: 18.7
click at [96, 202] on button "Add Package" at bounding box center [98, 205] width 28 height 7
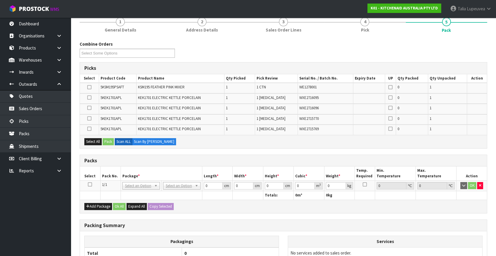
click at [91, 185] on icon at bounding box center [90, 185] width 4 height 0
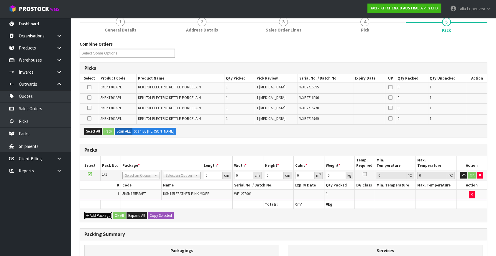
click at [93, 213] on button "Add Package" at bounding box center [98, 215] width 28 height 7
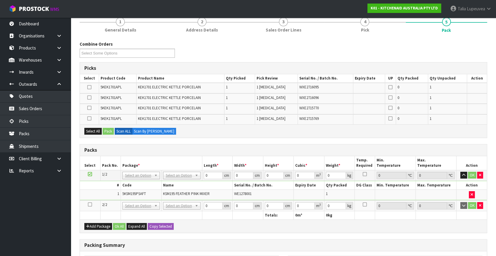
click at [90, 205] on icon at bounding box center [90, 205] width 4 height 0
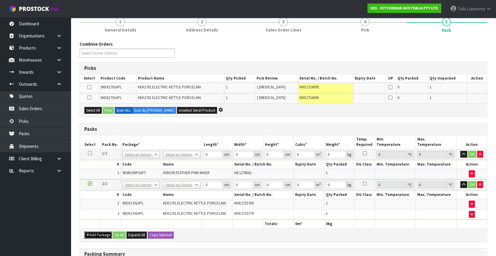
click at [91, 233] on button "Add Package" at bounding box center [98, 235] width 28 height 7
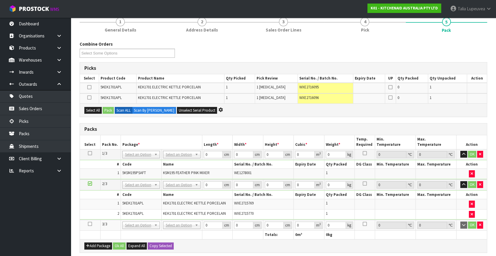
click at [89, 224] on icon at bounding box center [90, 224] width 4 height 0
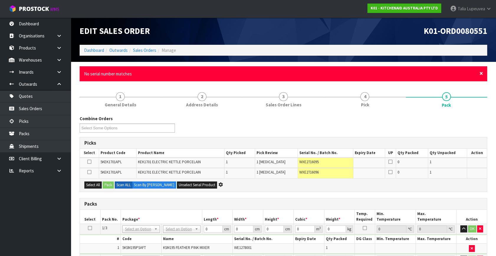
click at [481, 72] on span "×" at bounding box center [482, 73] width 4 height 8
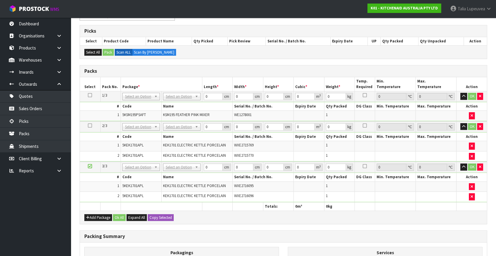
scroll to position [134, 0]
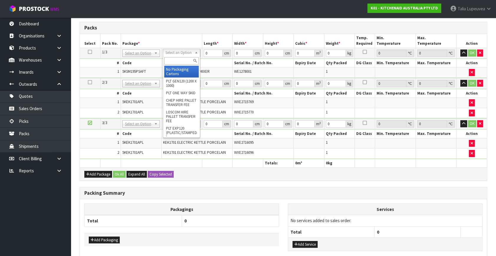
click at [170, 59] on input "text" at bounding box center [181, 60] width 35 height 7
type input "own"
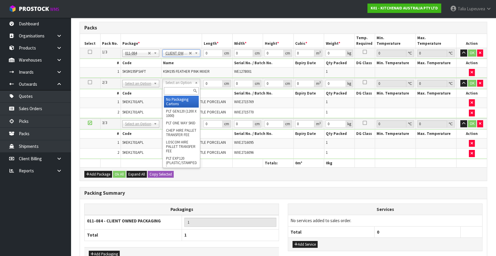
type input "12.45"
click at [180, 93] on input "text" at bounding box center [181, 90] width 35 height 7
type input "own"
type input "2"
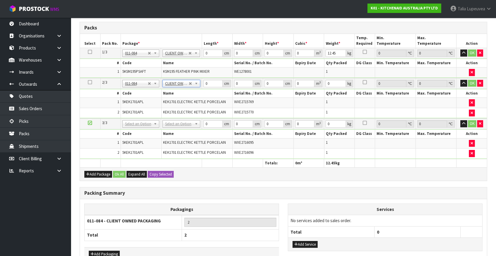
type input "4.2"
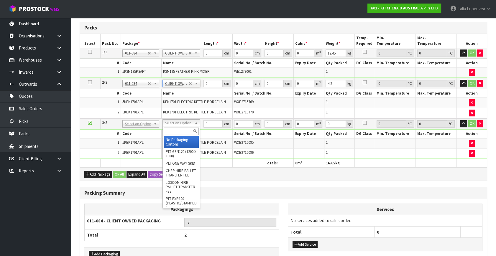
click at [181, 130] on input "text" at bounding box center [181, 131] width 35 height 7
type input "own"
type input "3"
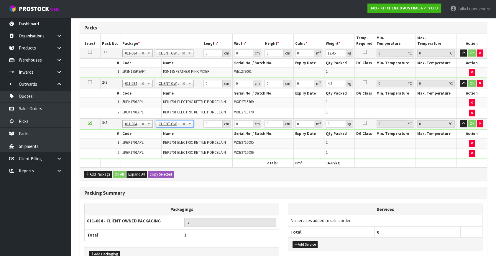
type input "4.2"
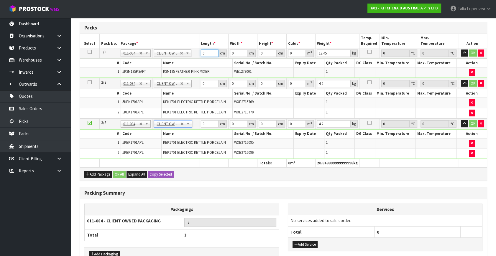
drag, startPoint x: 206, startPoint y: 53, endPoint x: 189, endPoint y: 56, distance: 17.1
click at [189, 56] on tr "1/3 NONE 007-001 007-002 007-004 007-009 007-013 007-014 007-015 007-017 007-01…" at bounding box center [283, 53] width 407 height 11
type input "43"
type input "29"
type input "4"
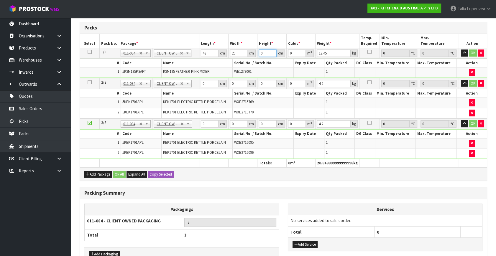
type input "0.004988"
type input "43"
type input "0.053621"
type input "43"
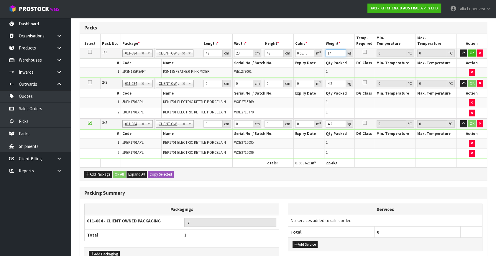
type input "14"
drag, startPoint x: 207, startPoint y: 83, endPoint x: 199, endPoint y: 83, distance: 8.3
click at [199, 83] on tr "2/3 NONE 007-001 007-002 007-004 007-009 007-013 007-014 007-015 007-017 007-01…" at bounding box center [283, 83] width 407 height 11
type input "41"
type input "28"
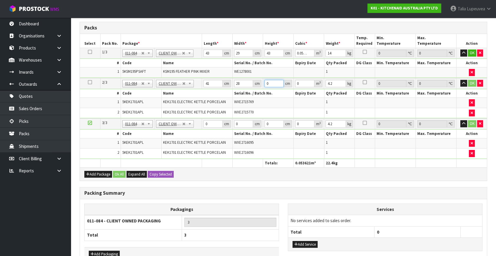
type input "3"
type input "0.003444"
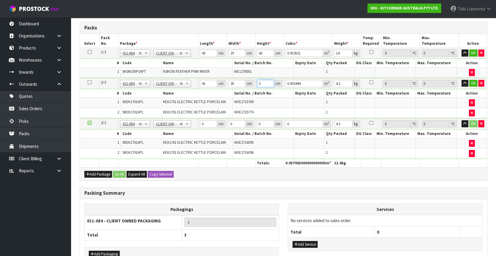
type input "34"
type input "0.039032"
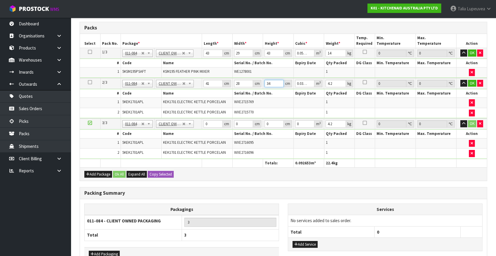
type input "34"
type input "5"
drag, startPoint x: 209, startPoint y: 121, endPoint x: 198, endPoint y: 124, distance: 11.6
click at [198, 124] on tr "3/3 NONE 007-001 007-002 007-004 007-009 007-013 007-014 007-015 007-017 007-01…" at bounding box center [283, 124] width 407 height 11
type input "41"
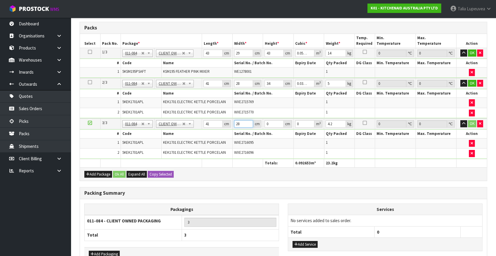
type input "28"
type input "3"
type input "0.003444"
type input "34"
type input "0.039032"
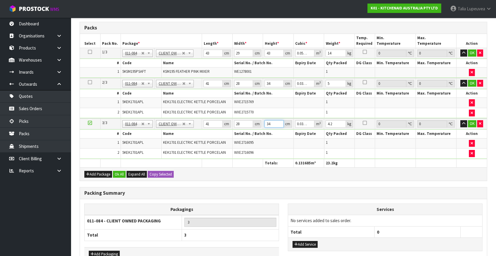
type input "34"
type input "5"
click at [473, 53] on button "OK" at bounding box center [472, 53] width 8 height 7
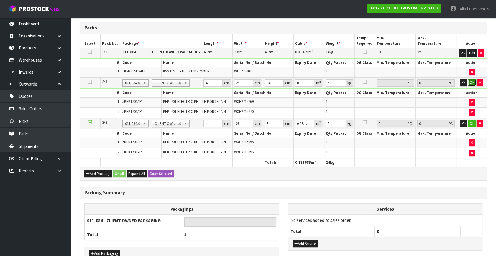
drag, startPoint x: 474, startPoint y: 83, endPoint x: 482, endPoint y: 115, distance: 33.6
click at [474, 83] on button "OK" at bounding box center [472, 82] width 8 height 7
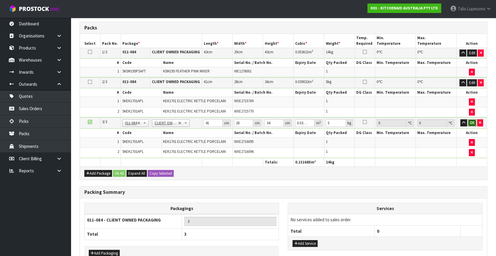
click at [472, 122] on button "OK" at bounding box center [472, 122] width 8 height 7
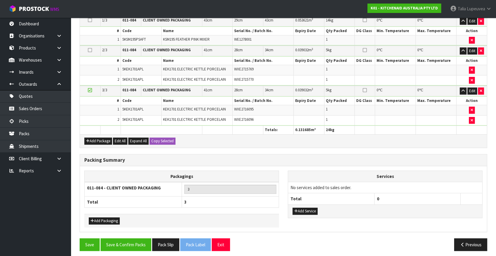
scroll to position [167, 0]
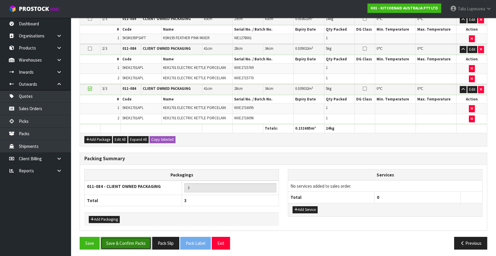
click at [133, 243] on button "Save & Confirm Packs" at bounding box center [126, 243] width 51 height 13
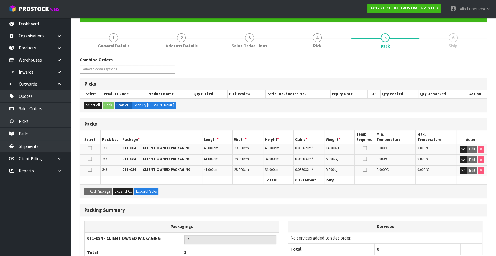
scroll to position [98, 0]
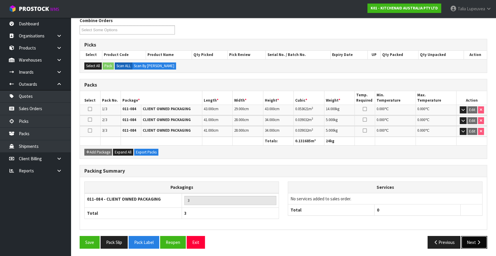
click at [472, 239] on button "Next" at bounding box center [474, 242] width 26 height 13
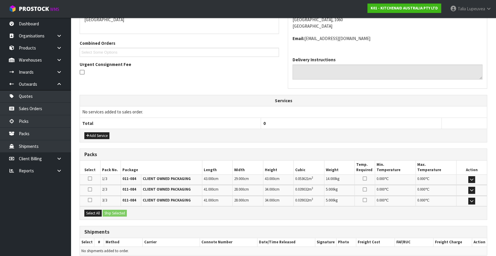
scroll to position [160, 0]
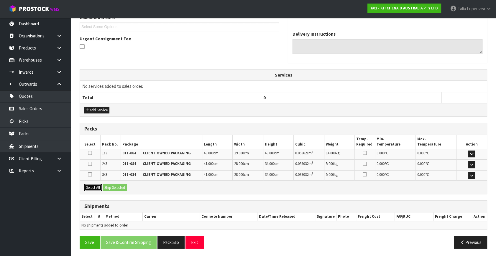
click at [97, 184] on button "Select All" at bounding box center [92, 187] width 17 height 7
click at [114, 187] on button "Ship Selected" at bounding box center [115, 187] width 24 height 7
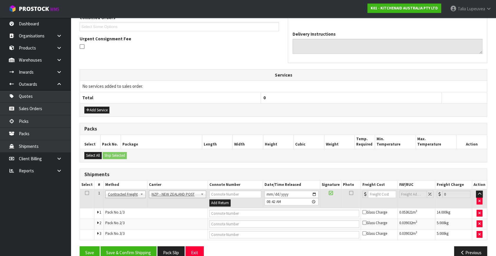
scroll to position [171, 0]
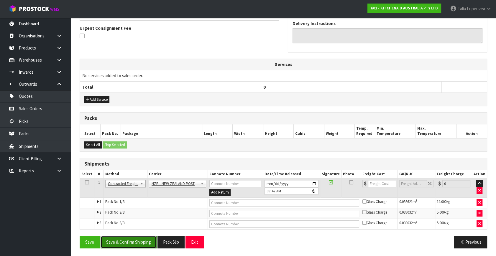
click at [128, 239] on button "Save & Confirm Shipping" at bounding box center [129, 242] width 56 height 13
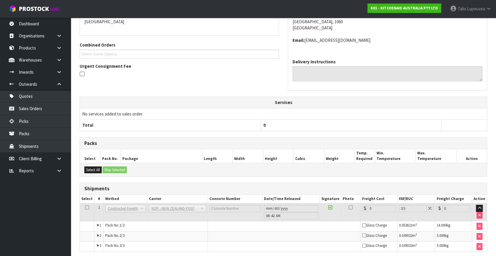
scroll to position [161, 0]
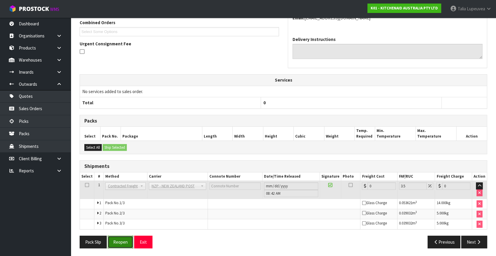
click at [118, 238] on button "Reopen" at bounding box center [121, 242] width 26 height 13
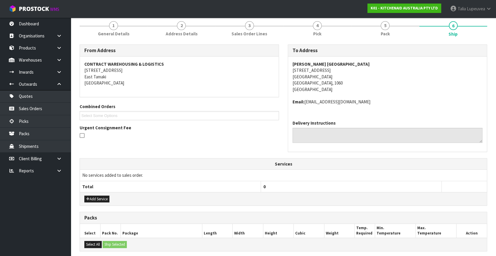
scroll to position [176, 0]
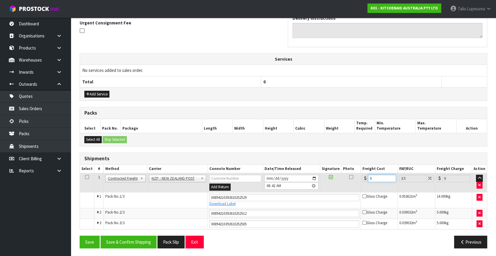
drag, startPoint x: 375, startPoint y: 177, endPoint x: 364, endPoint y: 180, distance: 11.0
click at [364, 180] on div "0" at bounding box center [380, 178] width 34 height 7
type input "1"
type input "1.03"
type input "12"
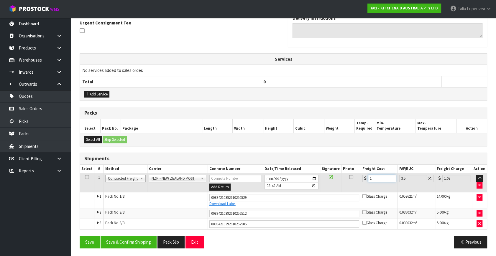
type input "12.42"
type input "12.9"
type input "13.35"
type input "12.99"
type input "13.44"
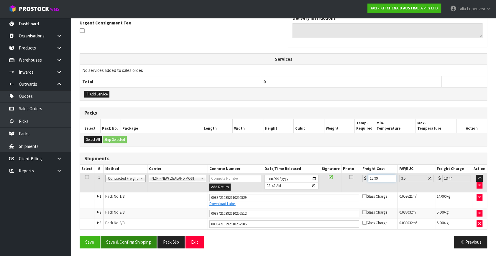
type input "12.99"
click at [147, 238] on button "Save & Confirm Shipping" at bounding box center [129, 242] width 56 height 13
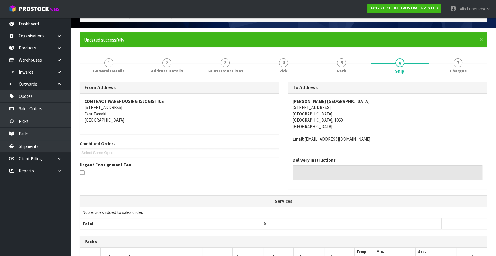
scroll to position [159, 0]
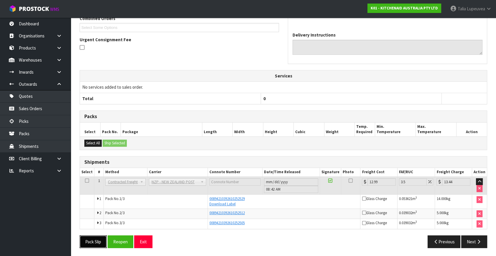
click at [94, 237] on button "Pack Slip" at bounding box center [93, 242] width 27 height 13
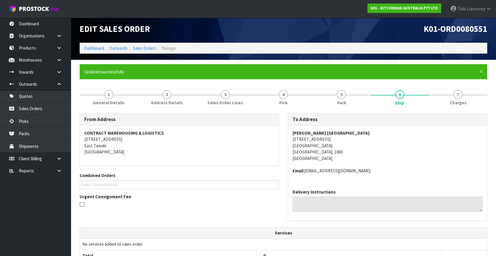
scroll to position [0, 0]
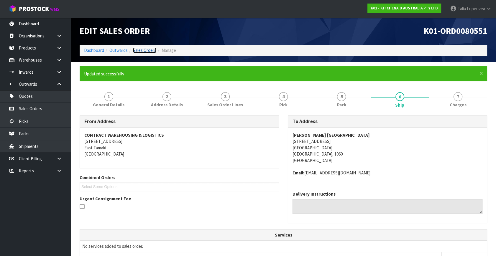
click at [138, 51] on link "Sales Orders" at bounding box center [144, 50] width 23 height 6
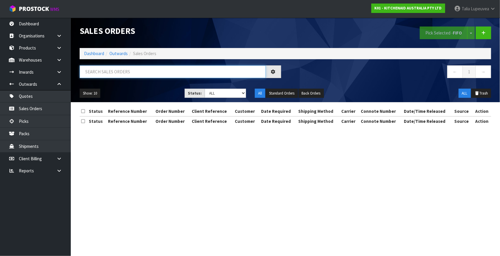
click at [137, 72] on input "text" at bounding box center [173, 71] width 186 height 13
type input "JOB-0417366"
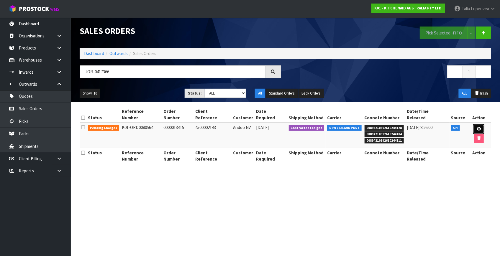
click at [474, 125] on link at bounding box center [479, 129] width 11 height 9
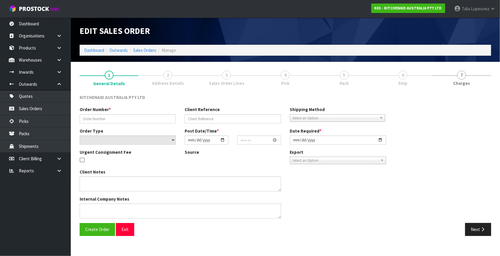
type input "0000013415"
type input "4500002143"
select select "number:0"
type input "[DATE]"
type input "20:31:57.000"
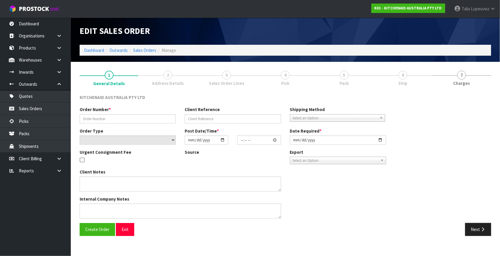
type input "[DATE]"
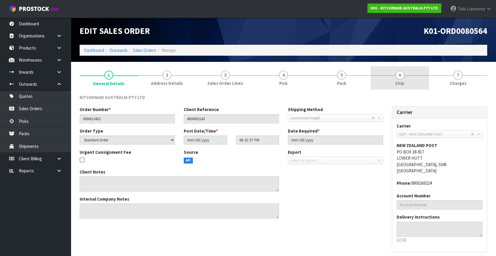
click at [413, 81] on link "6 Ship" at bounding box center [400, 77] width 58 height 23
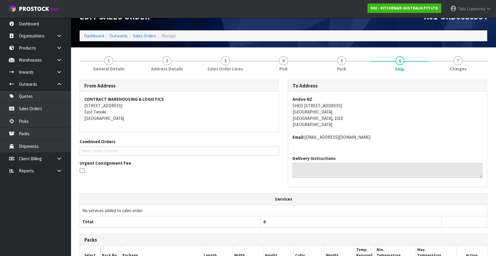
scroll to position [134, 0]
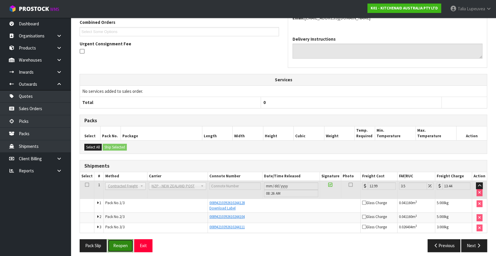
click at [121, 244] on button "Reopen" at bounding box center [121, 246] width 26 height 13
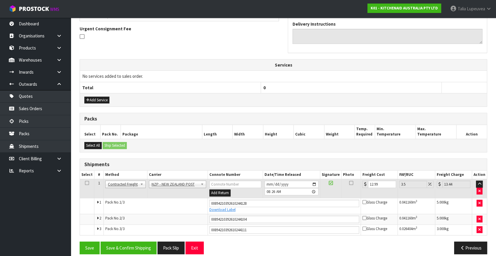
scroll to position [176, 0]
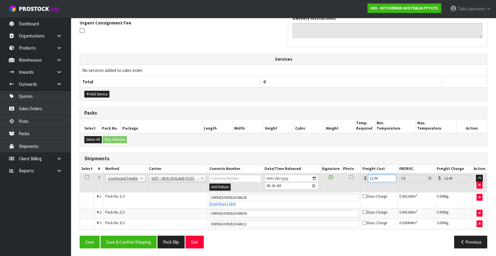
drag, startPoint x: 380, startPoint y: 176, endPoint x: 355, endPoint y: 178, distance: 25.2
click at [355, 180] on tr "1 Client Local Pickup Customer Local Pickup Company Freight Contracted Freight …" at bounding box center [283, 182] width 407 height 19
type input "0"
drag, startPoint x: 248, startPoint y: 197, endPoint x: 195, endPoint y: 199, distance: 53.7
click at [195, 199] on tr "1 Pack No. 1/3 00894210392610244128 Download Label Glass Charge 0.041160 m 3 5.…" at bounding box center [283, 200] width 407 height 16
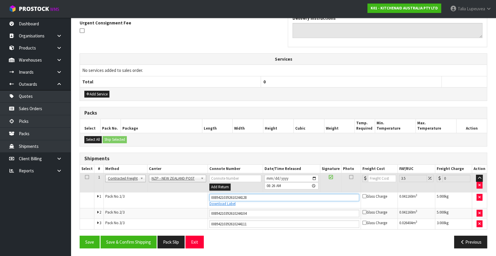
click at [80, 236] on button "Save" at bounding box center [90, 242] width 20 height 13
drag, startPoint x: 249, startPoint y: 195, endPoint x: 195, endPoint y: 197, distance: 53.7
click at [195, 197] on tr "1 Pack No. 1/3 00894210392610244128 Download Label Glass Charge 0.041160 m 3 5.…" at bounding box center [283, 200] width 407 height 16
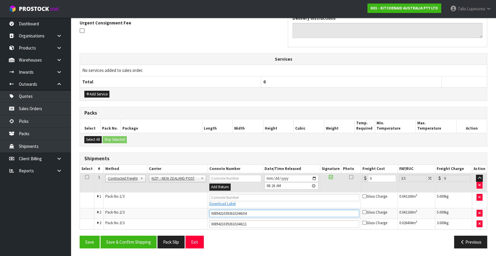
drag, startPoint x: 249, startPoint y: 213, endPoint x: 197, endPoint y: 215, distance: 52.2
click at [197, 215] on tr "2 Pack No. 2/3 00894210392610244104 Glass Charge 0.041160 m 3 5.000 kg" at bounding box center [283, 213] width 407 height 11
drag, startPoint x: 250, startPoint y: 224, endPoint x: 194, endPoint y: 223, distance: 56.6
click at [195, 226] on tr "3 Pack No. 3/3 00894210392610244111 Glass Charge 0.026404 m 3 3.000 kg" at bounding box center [283, 224] width 407 height 11
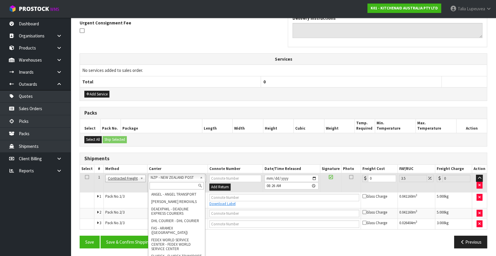
click at [183, 184] on input "text" at bounding box center [177, 185] width 54 height 7
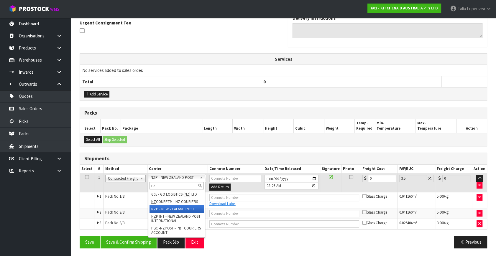
type input "nz"
click at [202, 154] on div "Shipments" at bounding box center [283, 159] width 407 height 12
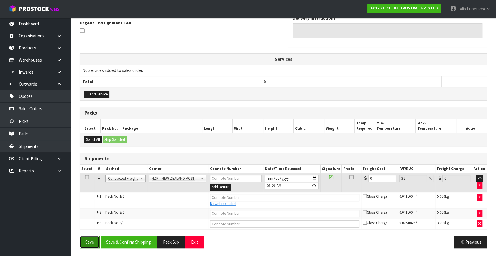
click at [86, 237] on button "Save" at bounding box center [90, 242] width 20 height 13
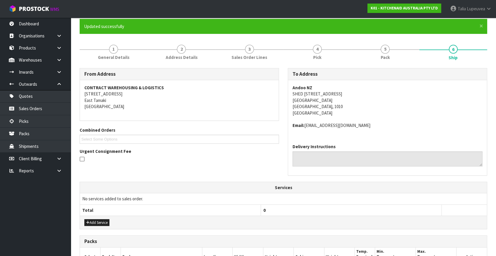
scroll to position [42, 0]
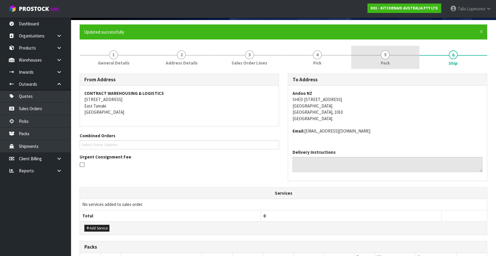
click at [379, 65] on link "5 Pack" at bounding box center [385, 57] width 68 height 23
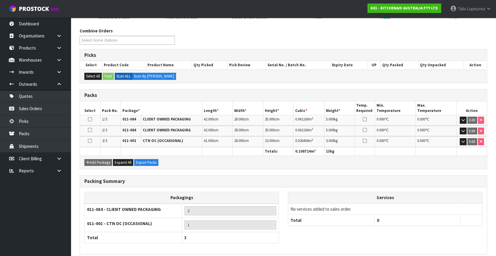
scroll to position [112, 0]
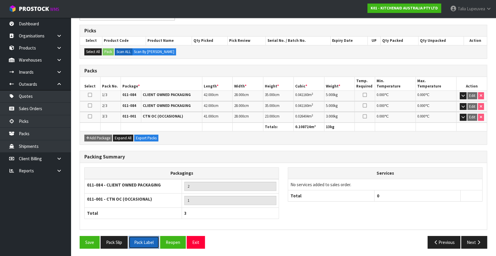
click at [147, 244] on button "Pack Label" at bounding box center [144, 242] width 31 height 13
click at [383, 219] on div "Packagings 011-084 - CLIENT OWNED PACKAGING 2 011-001 - CTN OC (OCCASIONAL) 1 T…" at bounding box center [283, 197] width 407 height 58
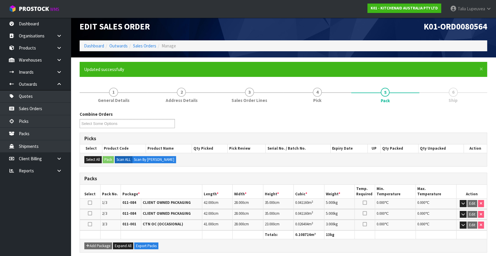
scroll to position [0, 0]
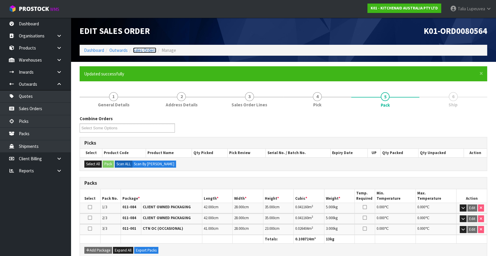
click at [150, 49] on link "Sales Orders" at bounding box center [144, 50] width 23 height 6
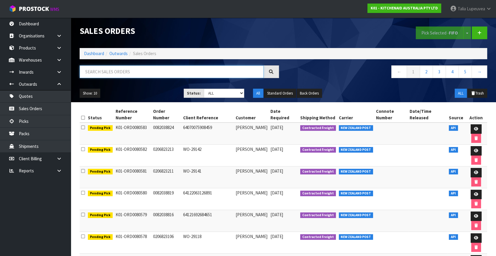
click at [146, 72] on input "text" at bounding box center [172, 71] width 184 height 13
type input "JOB-0417246"
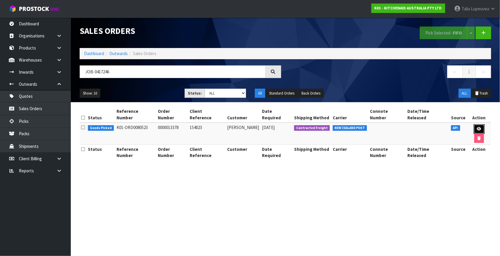
click at [476, 125] on link at bounding box center [479, 129] width 11 height 9
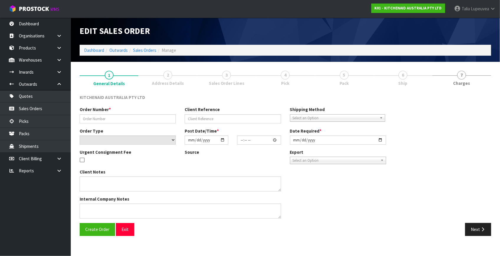
type input "0000013378"
type input "154023"
select select "number:0"
type input "[DATE]"
type input "12:31:52.000"
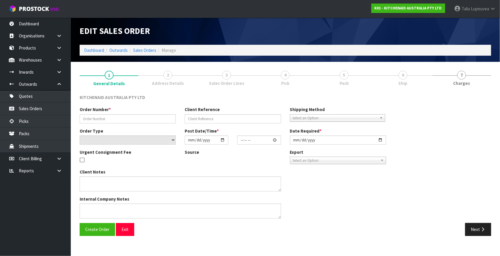
type input "[DATE]"
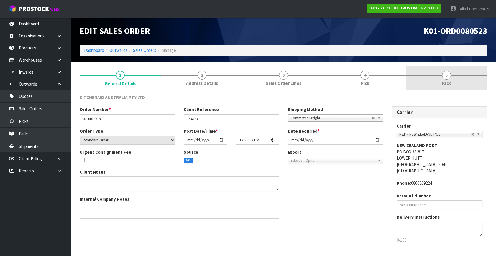
click at [466, 89] on link "5 Pack" at bounding box center [446, 77] width 81 height 23
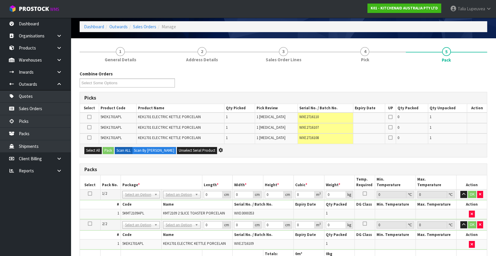
scroll to position [80, 0]
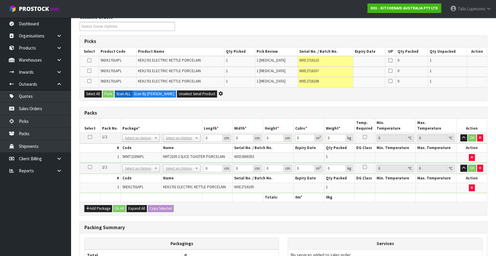
click at [89, 167] on icon at bounding box center [90, 167] width 4 height 0
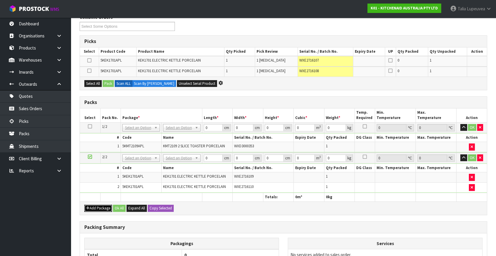
click at [99, 205] on button "Add Package" at bounding box center [98, 208] width 28 height 7
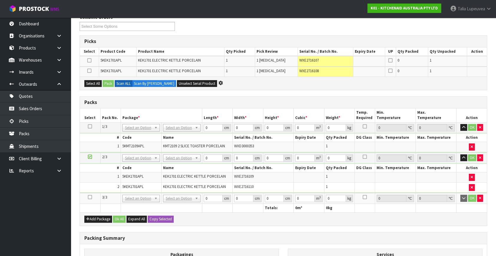
click at [88, 197] on icon at bounding box center [90, 197] width 4 height 0
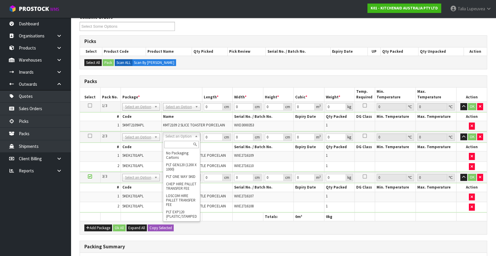
click at [186, 145] on input "text" at bounding box center [181, 144] width 35 height 7
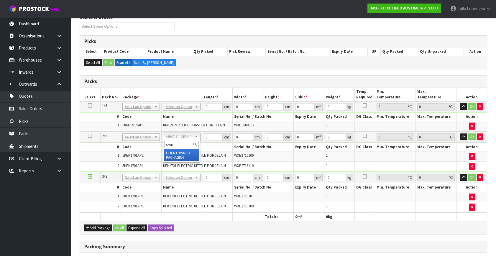
type input "own"
type input "4.2"
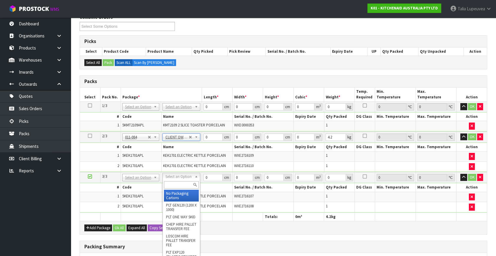
click at [182, 184] on input "text" at bounding box center [181, 184] width 35 height 7
type input "own"
type input "2"
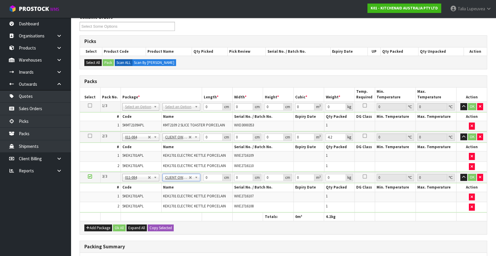
type input "4.2"
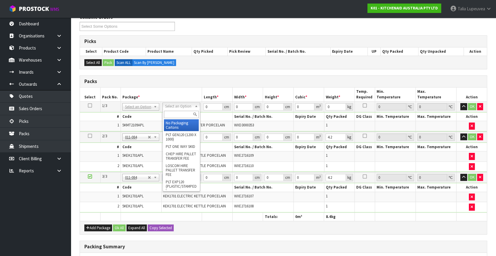
click at [177, 113] on input "text" at bounding box center [181, 114] width 35 height 7
type input "oc"
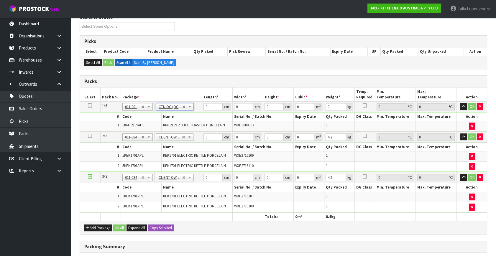
type input "2.8"
drag, startPoint x: 209, startPoint y: 105, endPoint x: 200, endPoint y: 106, distance: 9.3
click at [200, 106] on tr "1/3 NONE 007-001 007-002 007-004 007-009 007-013 007-014 007-015 007-017 007-01…" at bounding box center [283, 107] width 407 height 11
type input "41"
type input "24"
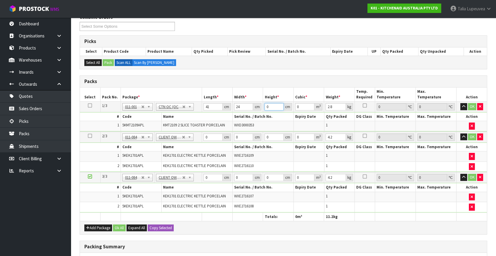
type input "2"
type input "0.001968"
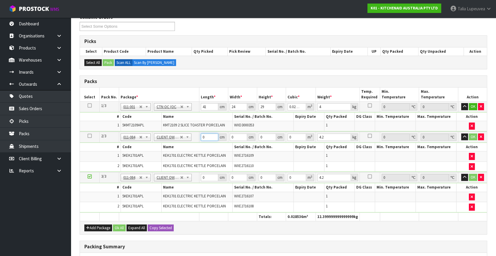
drag, startPoint x: 206, startPoint y: 134, endPoint x: 198, endPoint y: 135, distance: 8.0
click at [198, 135] on tr "2/3 NONE 007-001 007-002 007-004 007-009 007-013 007-014 007-015 007-017 007-01…" at bounding box center [283, 137] width 407 height 11
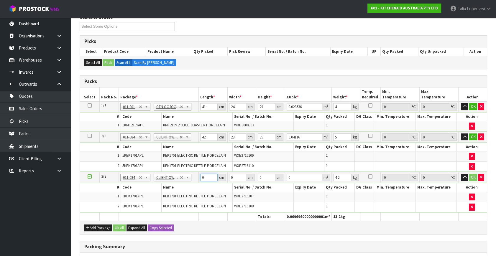
drag, startPoint x: 209, startPoint y: 179, endPoint x: 197, endPoint y: 177, distance: 12.2
click at [197, 177] on tr "3/3 NONE 007-001 007-002 007-004 007-009 007-013 007-014 007-015 007-017 007-01…" at bounding box center [283, 177] width 407 height 11
click at [475, 105] on button "OK" at bounding box center [473, 106] width 8 height 7
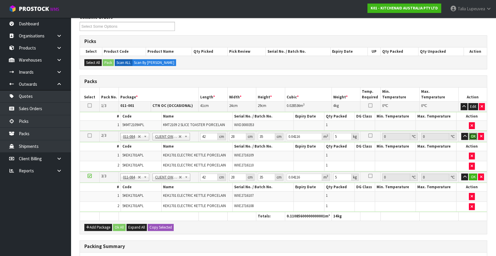
click at [472, 135] on button "OK" at bounding box center [473, 136] width 8 height 7
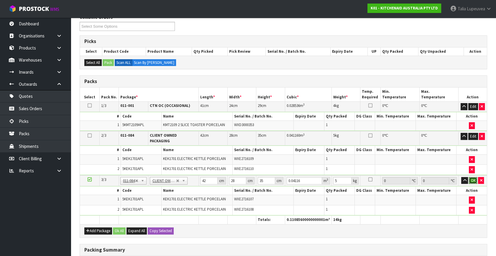
click at [474, 177] on button "OK" at bounding box center [473, 180] width 8 height 7
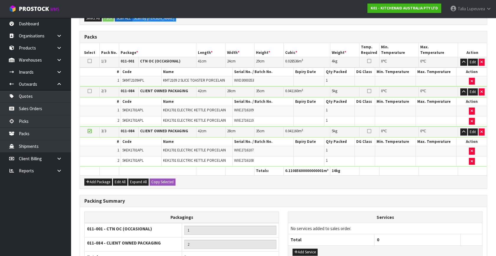
scroll to position [181, 0]
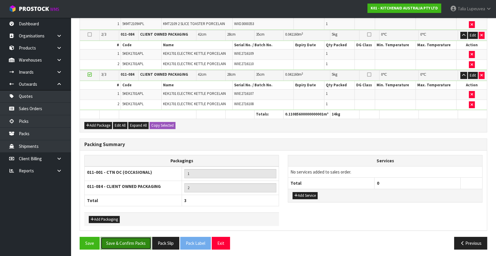
click at [141, 238] on button "Save & Confirm Packs" at bounding box center [126, 243] width 51 height 13
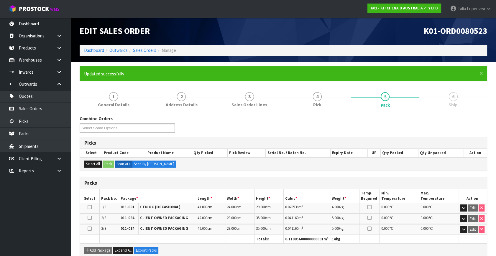
scroll to position [112, 0]
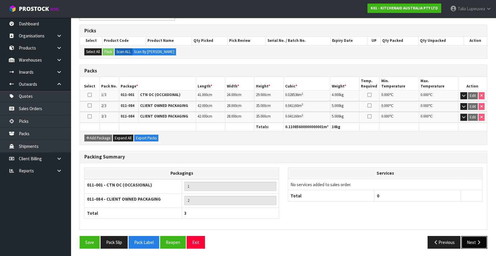
click at [473, 239] on button "Next" at bounding box center [474, 242] width 26 height 13
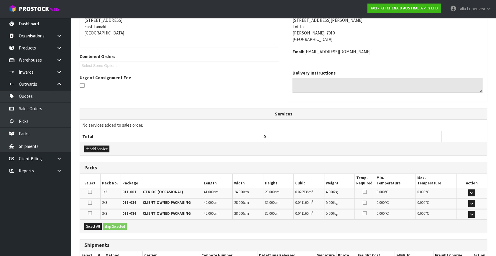
scroll to position [160, 0]
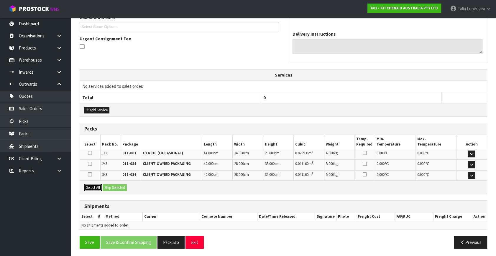
click at [96, 186] on button "Select All" at bounding box center [92, 187] width 17 height 7
click at [116, 186] on button "Ship Selected" at bounding box center [115, 187] width 24 height 7
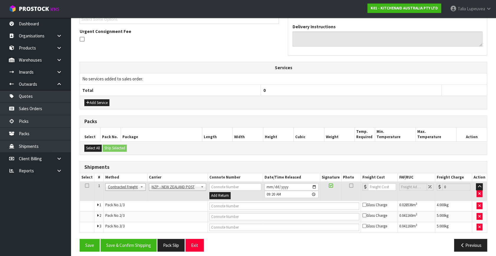
scroll to position [171, 0]
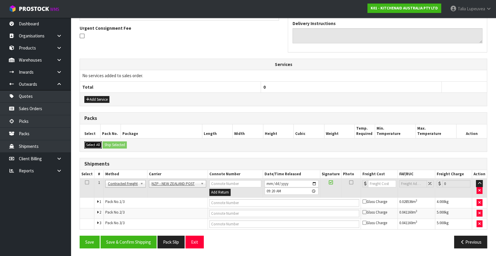
click at [94, 142] on button "Select All" at bounding box center [92, 145] width 17 height 7
click at [98, 144] on button "Select All" at bounding box center [92, 145] width 17 height 7
click at [101, 144] on button "Select All" at bounding box center [92, 145] width 17 height 7
click at [99, 145] on button "Select All" at bounding box center [92, 145] width 17 height 7
click at [140, 240] on button "Save & Confirm Shipping" at bounding box center [129, 242] width 56 height 13
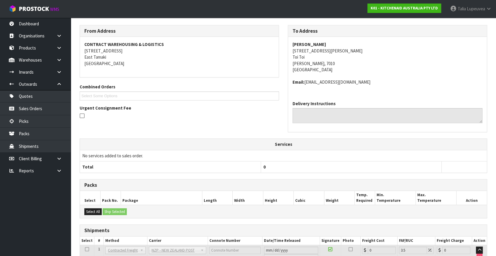
scroll to position [161, 0]
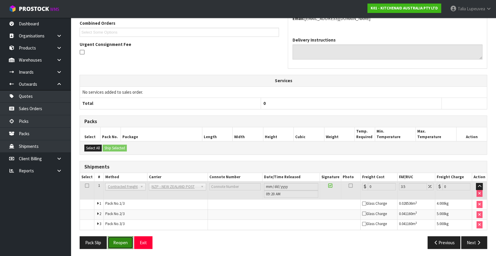
click at [117, 245] on button "Reopen" at bounding box center [121, 243] width 26 height 13
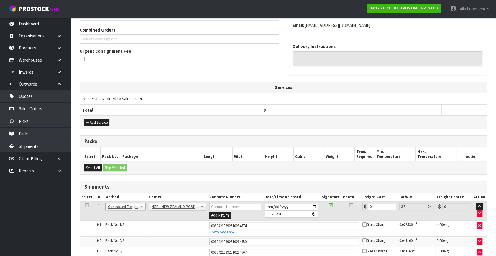
scroll to position [176, 0]
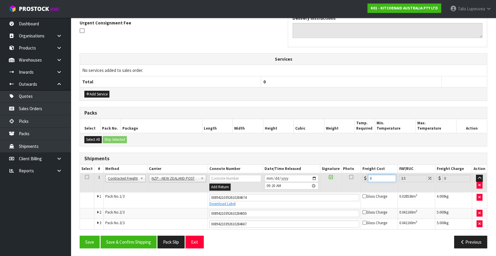
drag, startPoint x: 366, startPoint y: 182, endPoint x: 357, endPoint y: 184, distance: 9.5
click at [358, 184] on tr "1 Client Local Pickup Customer Local Pickup Company Freight Contracted Freight …" at bounding box center [283, 182] width 407 height 19
click at [135, 237] on button "Save & Confirm Shipping" at bounding box center [129, 242] width 56 height 13
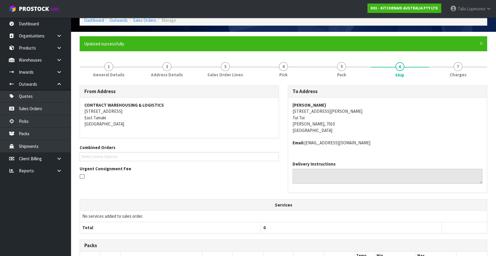
scroll to position [159, 0]
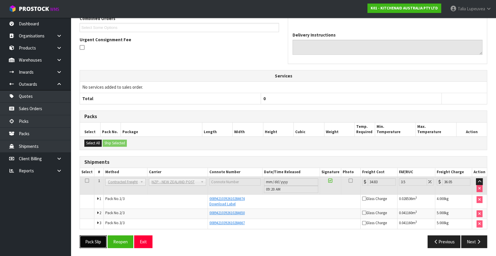
click at [94, 238] on button "Pack Slip" at bounding box center [93, 242] width 27 height 13
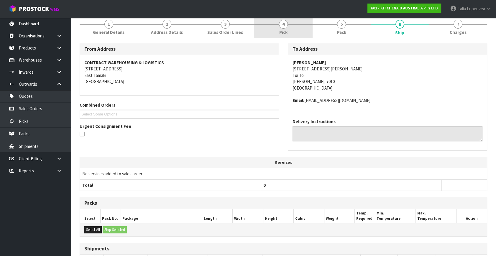
scroll to position [0, 0]
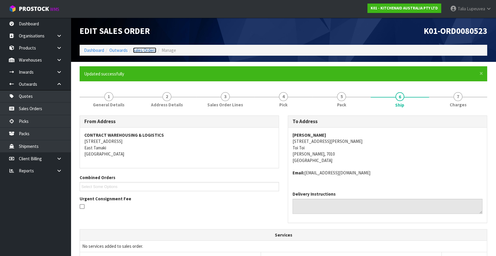
click at [149, 47] on link "Sales Orders" at bounding box center [144, 50] width 23 height 6
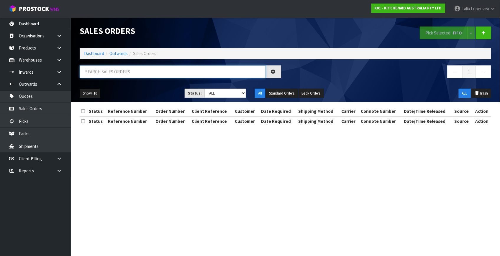
click at [164, 72] on input "text" at bounding box center [173, 71] width 186 height 13
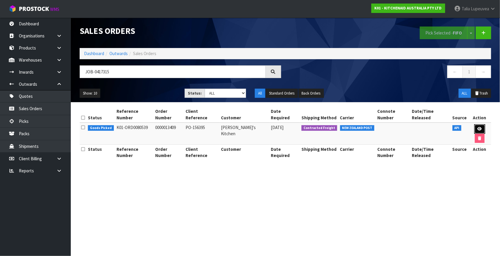
click at [478, 127] on icon at bounding box center [480, 129] width 4 height 4
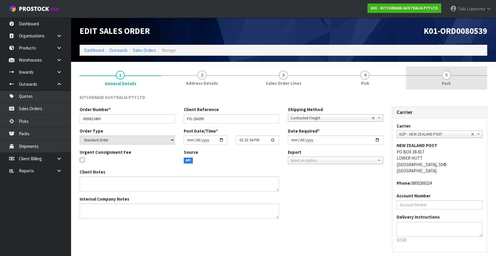
click at [454, 79] on link "5 Pack" at bounding box center [446, 77] width 81 height 23
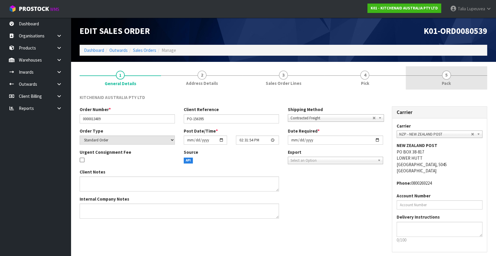
click at [427, 75] on link "5 Pack" at bounding box center [446, 77] width 81 height 23
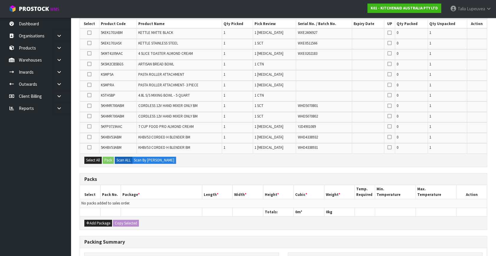
scroll to position [134, 0]
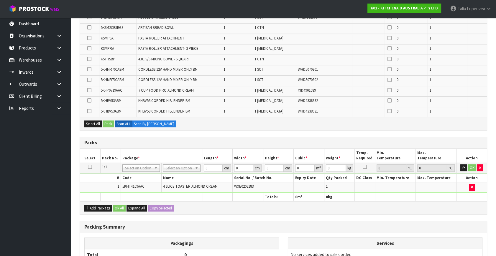
click at [89, 167] on icon at bounding box center [90, 167] width 4 height 0
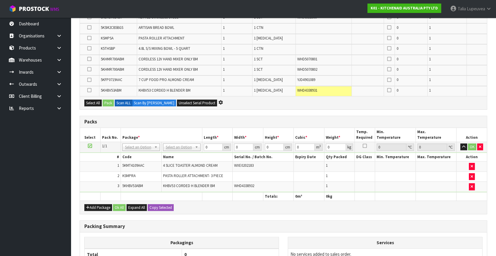
scroll to position [0, 0]
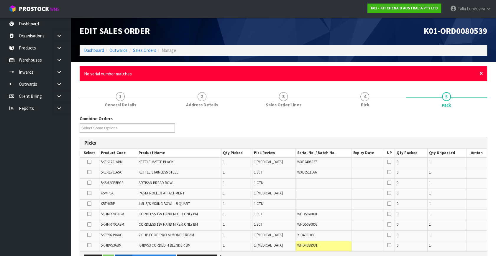
click at [482, 72] on span "×" at bounding box center [482, 73] width 4 height 8
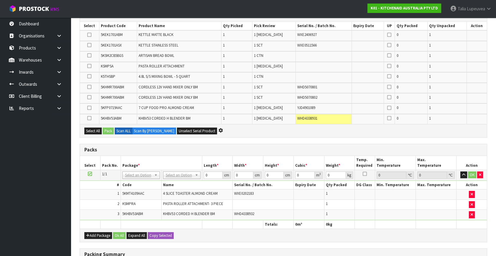
scroll to position [107, 0]
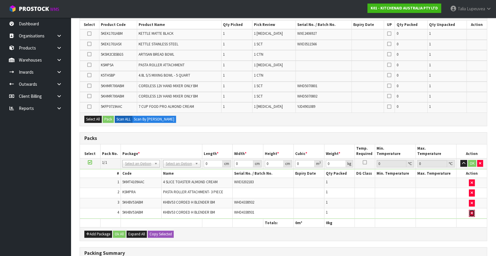
click at [471, 212] on icon "button" at bounding box center [472, 214] width 2 height 4
click at [100, 231] on button "Add Package" at bounding box center [98, 234] width 28 height 7
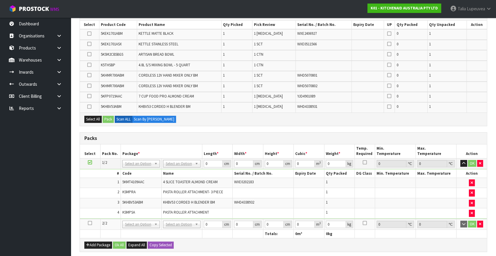
click at [89, 223] on icon at bounding box center [90, 223] width 4 height 0
